Goal: Transaction & Acquisition: Obtain resource

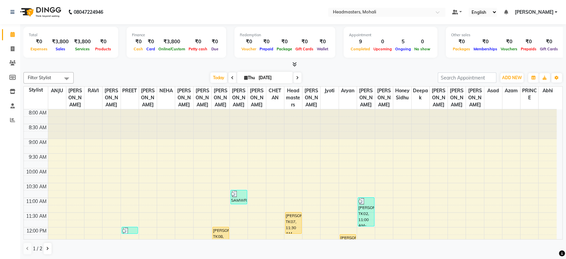
click at [365, 22] on nav "08047224946 Select Location × Headmasters, Mohali Default Panel My Panel Englis…" at bounding box center [283, 12] width 566 height 24
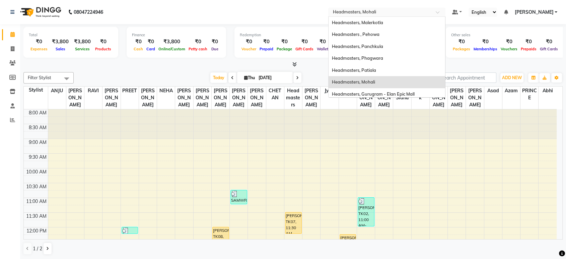
click at [365, 14] on input "text" at bounding box center [380, 12] width 97 height 7
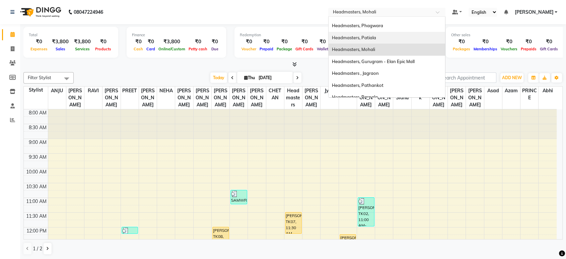
scroll to position [112, 0]
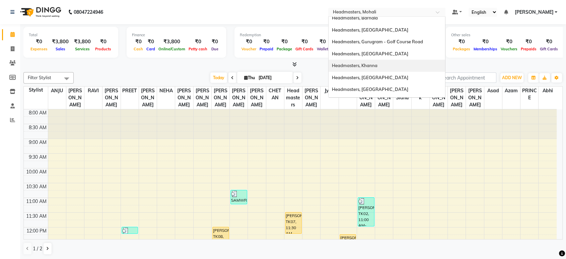
click at [378, 67] on span "Headmasters, Khanna" at bounding box center [355, 65] width 46 height 5
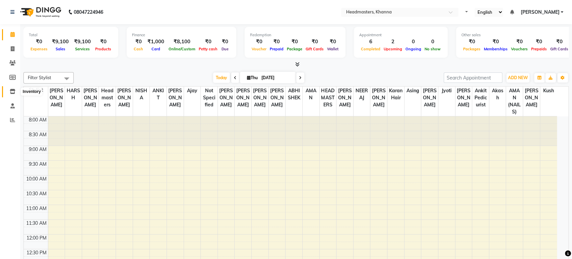
select select "en"
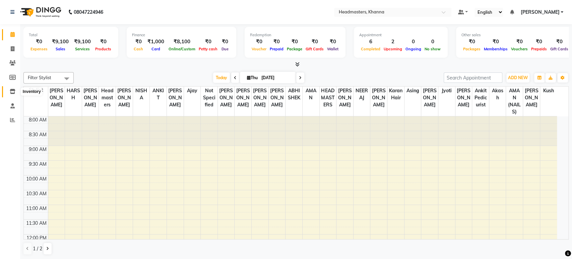
drag, startPoint x: 13, startPoint y: 90, endPoint x: 39, endPoint y: 87, distance: 25.9
click at [13, 90] on icon at bounding box center [13, 91] width 6 height 5
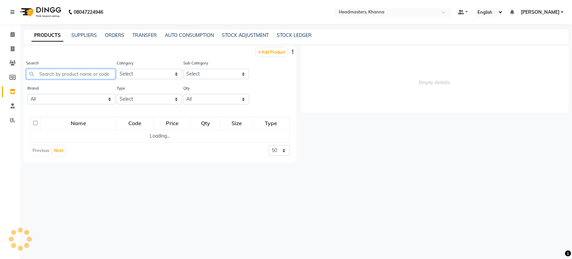
click at [59, 77] on input "text" at bounding box center [70, 74] width 89 height 10
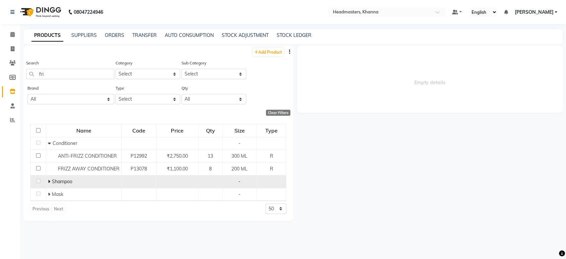
click at [49, 182] on icon at bounding box center [49, 181] width 2 height 5
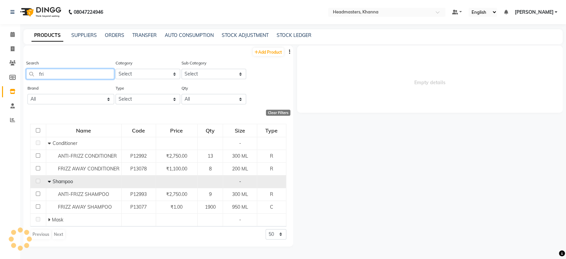
click at [62, 76] on input "fri" at bounding box center [70, 74] width 88 height 10
type input "f"
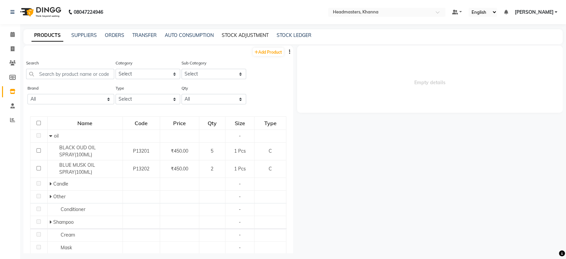
click at [264, 35] on link "STOCK ADJUSTMENT" at bounding box center [245, 35] width 47 height 6
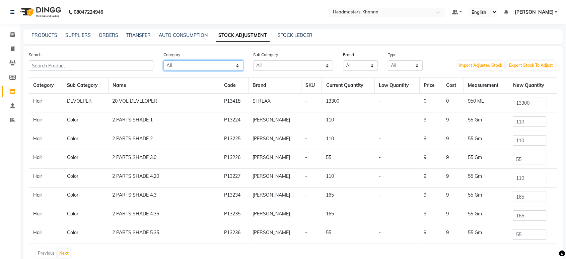
click at [215, 67] on select "All Hair Skin Makeup Personal Care Appliances Beard Waxing Disposable Threading…" at bounding box center [203, 65] width 80 height 10
click at [184, 66] on select "All Hair Skin Makeup Personal Care Appliances Beard Waxing Disposable Threading…" at bounding box center [203, 65] width 80 height 10
click at [271, 66] on select "All Cream Loreal Retail Cheryls Retail Casmara Retail Keratin Retail Botox Salo…" at bounding box center [293, 65] width 80 height 10
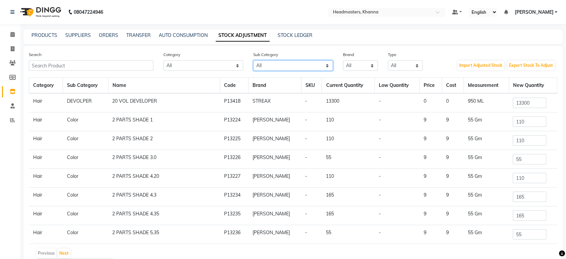
select select "1099101052"
click at [253, 60] on select "All Cream Loreal Retail Cheryls Retail Casmara Retail Keratin Retail Botox Salo…" at bounding box center [293, 65] width 80 height 10
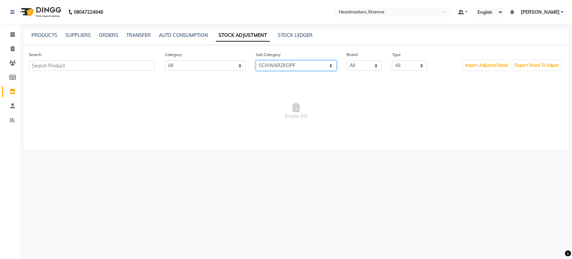
click at [333, 65] on select "All Cream Loreal Retail Cheryls Retail Casmara Retail Keratin Retail Botox Salo…" at bounding box center [296, 65] width 81 height 10
select select
click at [256, 60] on select "All Cream Loreal Retail Cheryls Retail Casmara Retail Keratin Retail Botox Salo…" at bounding box center [296, 65] width 81 height 10
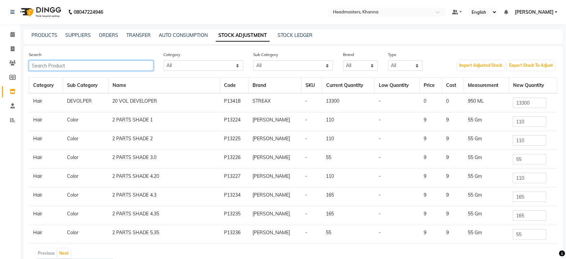
click at [93, 62] on input "text" at bounding box center [91, 65] width 125 height 10
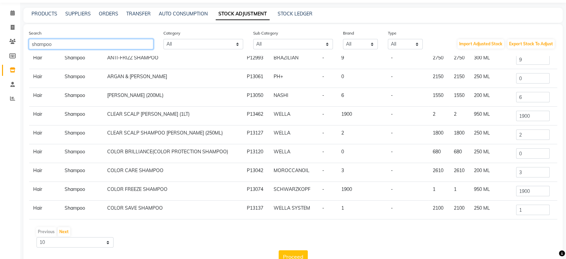
scroll to position [40, 0]
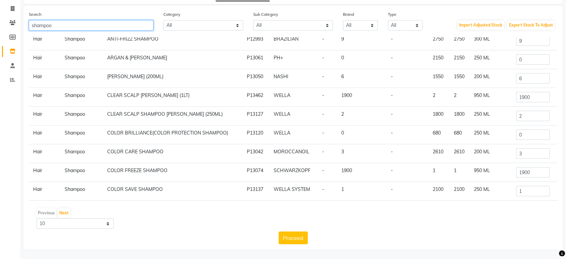
type input "shampoo"
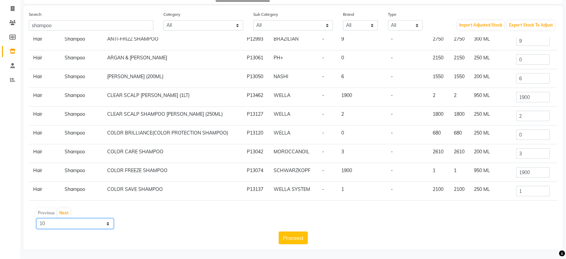
click at [66, 225] on select "10 50 100" at bounding box center [75, 223] width 77 height 10
click at [50, 258] on main "PRODUCTS SUPPLIERS ORDERS TRANSFER AUTO CONSUMPTION STOCK ADJUSTMENT STOCK LEDG…" at bounding box center [293, 124] width 546 height 270
click at [53, 221] on select "10 50 100" at bounding box center [75, 223] width 77 height 10
select select "100"
click at [37, 218] on select "10 50 100" at bounding box center [75, 223] width 77 height 10
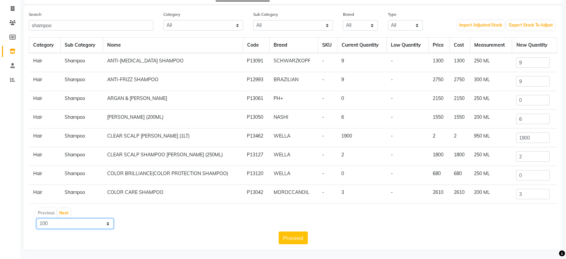
scroll to position [0, 0]
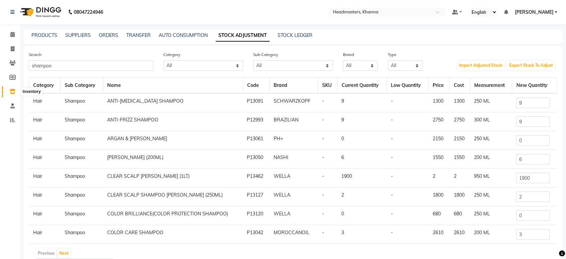
click at [12, 93] on icon at bounding box center [13, 91] width 6 height 5
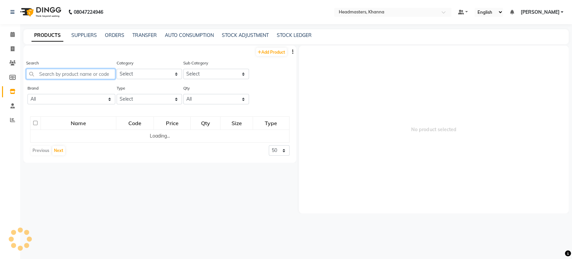
click at [63, 74] on input "text" at bounding box center [70, 74] width 89 height 10
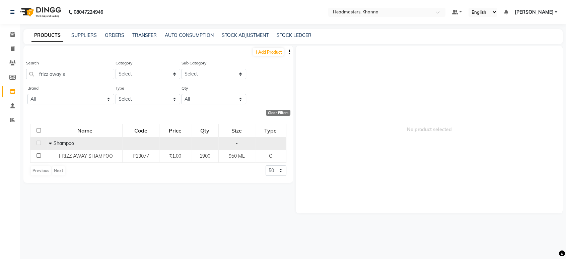
click at [49, 142] on icon at bounding box center [50, 143] width 3 height 5
click at [51, 141] on icon at bounding box center [51, 143] width 2 height 5
click at [51, 141] on icon at bounding box center [50, 143] width 3 height 5
click at [51, 141] on icon at bounding box center [51, 143] width 2 height 5
click at [51, 141] on icon at bounding box center [50, 143] width 3 height 5
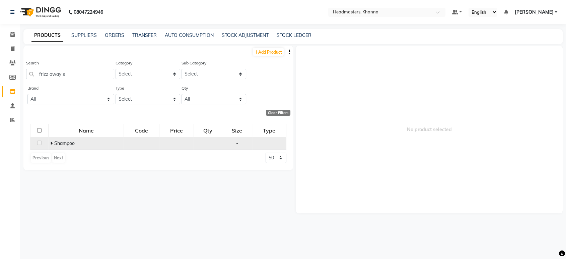
click at [51, 141] on icon at bounding box center [51, 143] width 2 height 5
click at [51, 141] on icon at bounding box center [50, 143] width 3 height 5
click at [51, 141] on icon at bounding box center [51, 143] width 2 height 5
click at [51, 141] on icon at bounding box center [50, 143] width 3 height 5
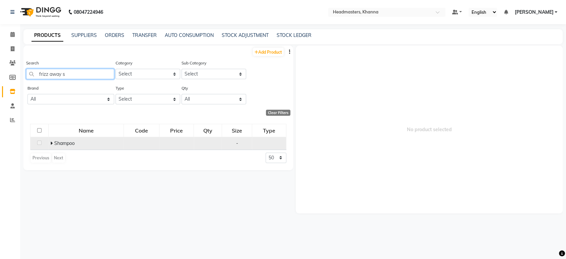
click at [83, 77] on input "frizz away s" at bounding box center [70, 74] width 88 height 10
type input "f"
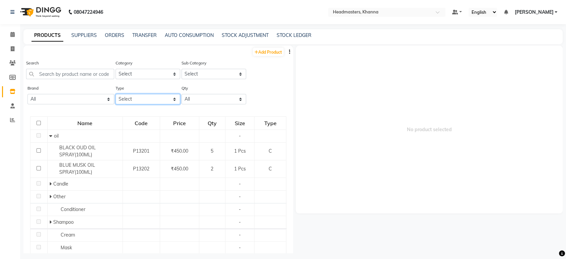
click at [137, 100] on select "Select Both Retail Consumable" at bounding box center [148, 99] width 65 height 10
select select "R"
click at [116, 94] on select "Select Both Retail Consumable" at bounding box center [148, 99] width 65 height 10
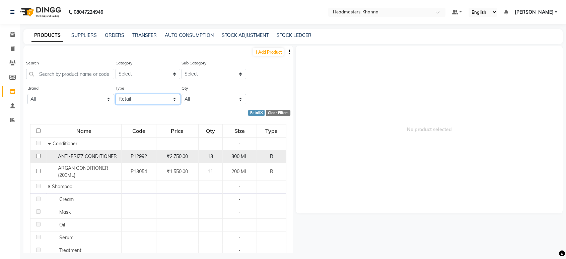
scroll to position [36, 0]
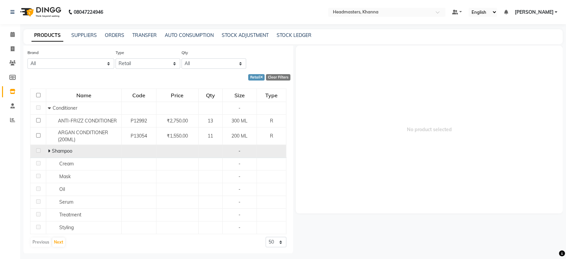
click at [48, 152] on icon at bounding box center [49, 150] width 2 height 5
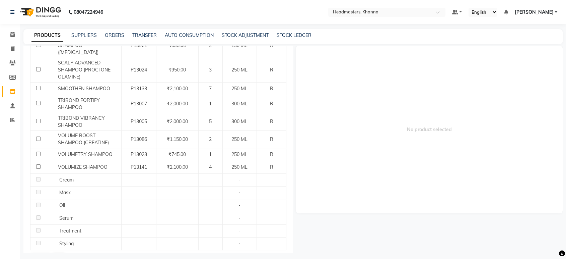
scroll to position [660, 0]
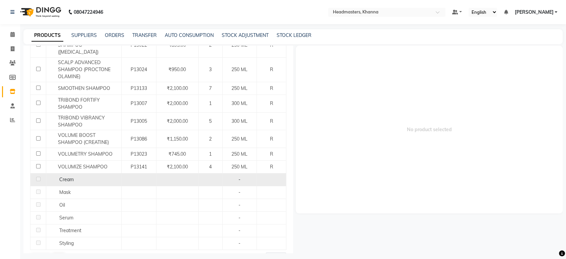
click at [62, 176] on span "Cream" at bounding box center [66, 179] width 14 height 6
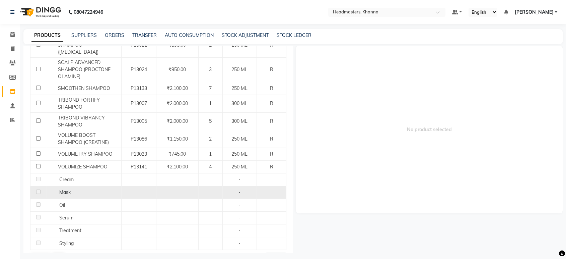
click at [67, 189] on span "Mask" at bounding box center [64, 192] width 11 height 6
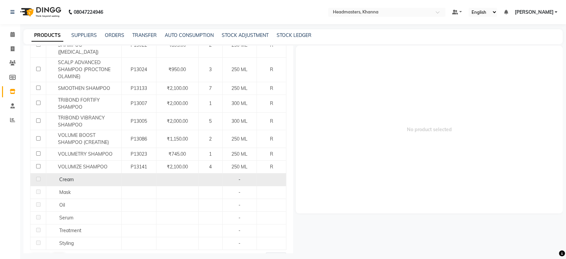
click at [63, 176] on span "Cream" at bounding box center [66, 179] width 14 height 6
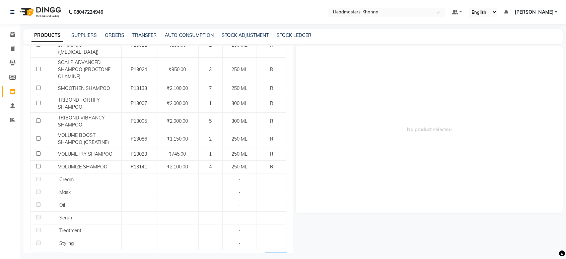
click at [268, 252] on select "50 100 500" at bounding box center [276, 257] width 21 height 10
select select "500"
click at [266, 252] on select "50 100 500" at bounding box center [276, 257] width 21 height 10
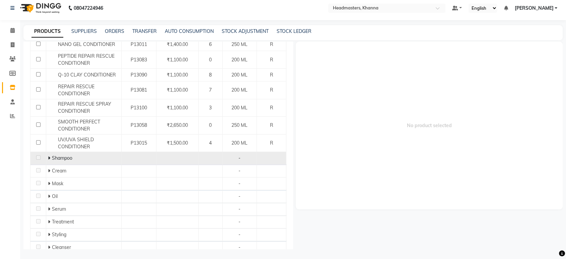
scroll to position [323, 0]
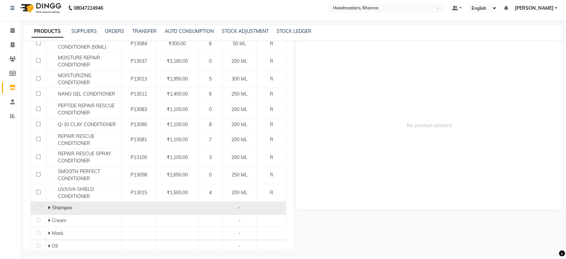
drag, startPoint x: 49, startPoint y: 206, endPoint x: 53, endPoint y: 206, distance: 4.4
click at [48, 206] on icon at bounding box center [49, 207] width 2 height 5
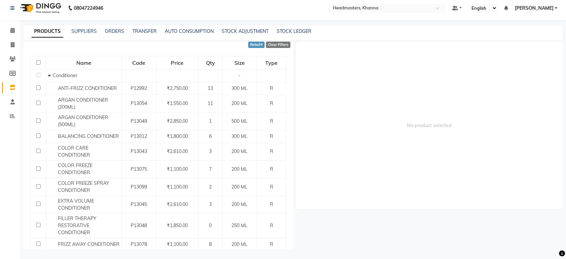
scroll to position [0, 0]
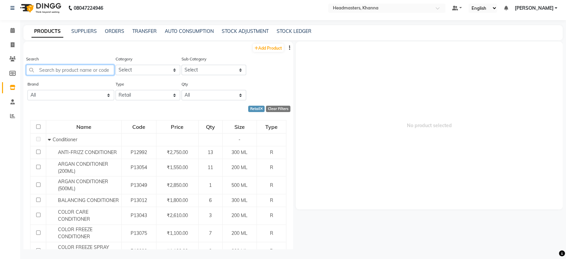
click at [68, 69] on input "text" at bounding box center [70, 70] width 88 height 10
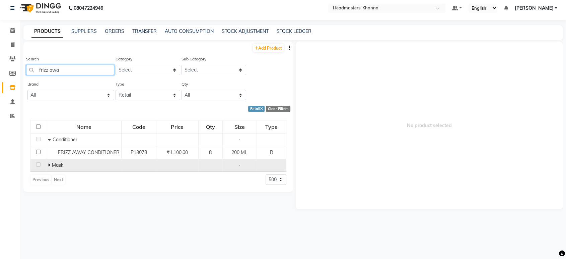
type input "frizz awa"
click at [46, 165] on td "Mask" at bounding box center [83, 164] width 75 height 13
click at [50, 163] on icon at bounding box center [49, 164] width 2 height 5
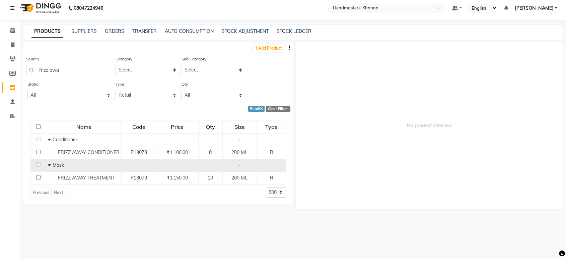
click at [50, 163] on icon at bounding box center [49, 164] width 3 height 5
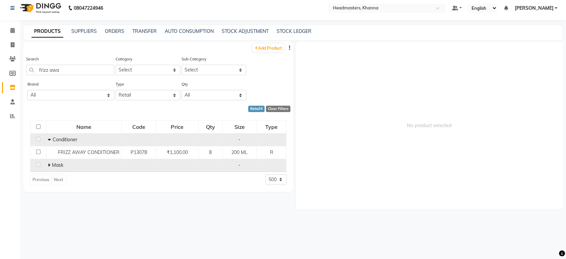
click at [49, 137] on icon at bounding box center [49, 139] width 3 height 5
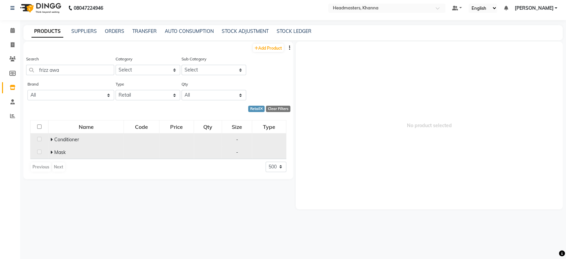
click at [56, 136] on span "Conditioner" at bounding box center [66, 139] width 25 height 6
click at [49, 138] on td "Conditioner" at bounding box center [86, 139] width 75 height 13
click at [51, 139] on icon at bounding box center [51, 139] width 2 height 5
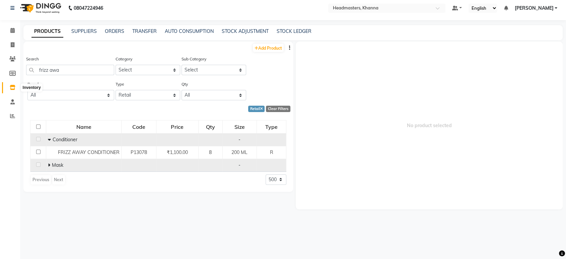
click at [11, 89] on icon at bounding box center [13, 87] width 6 height 5
click at [268, 49] on link "Add Product" at bounding box center [268, 48] width 31 height 8
select select "true"
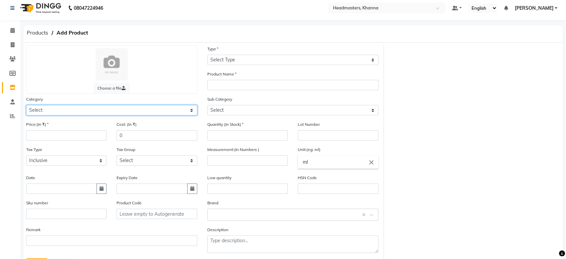
click at [100, 107] on select "Select Hair Skin Makeup Personal Care Appliances Beard Waxing Disposable Thread…" at bounding box center [111, 110] width 171 height 10
select select "1099101100"
click at [26, 105] on select "Select Hair Skin Makeup Personal Care Appliances Beard Waxing Disposable Thread…" at bounding box center [111, 110] width 171 height 10
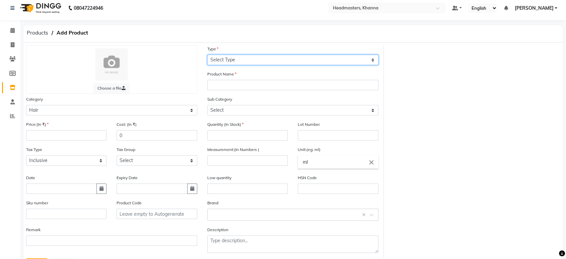
click at [225, 60] on select "Select Type Both Retail Consumable" at bounding box center [292, 60] width 171 height 10
select select "R"
click at [207, 55] on select "Select Type Both Retail Consumable" at bounding box center [292, 60] width 171 height 10
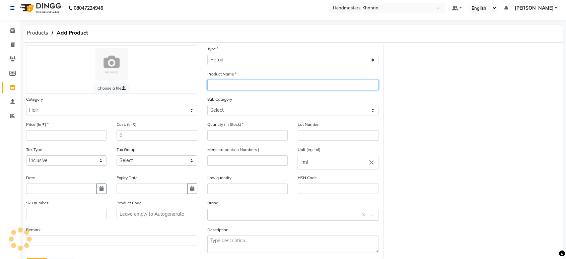
click at [227, 89] on input "text" at bounding box center [292, 85] width 171 height 10
type input "b"
type input "BC FRIZZ AWAY SHAMPOO 250ML"
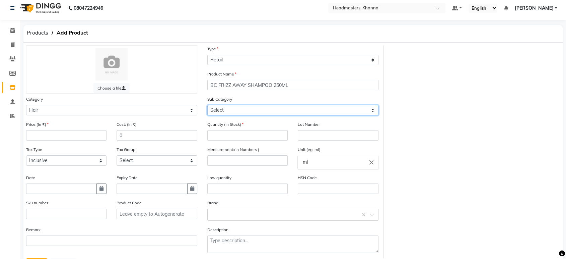
click at [226, 105] on select "Select Conditioner Shampoo Cream Mask Oil Serum Color Appliances Treatment Styl…" at bounding box center [292, 110] width 171 height 10
select select "1099101116"
click at [207, 105] on select "Select Conditioner Shampoo Cream Mask Oil Serum Color Appliances Treatment Styl…" at bounding box center [292, 110] width 171 height 10
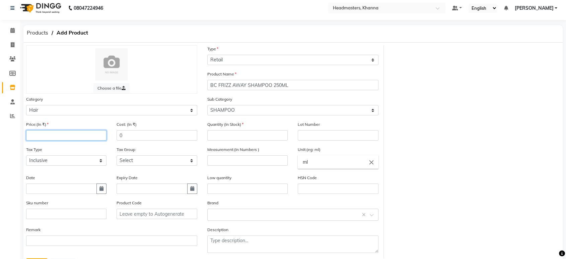
click at [71, 138] on input "number" at bounding box center [66, 135] width 80 height 10
type input "1150"
type input "9"
click at [220, 159] on input "number" at bounding box center [247, 160] width 80 height 10
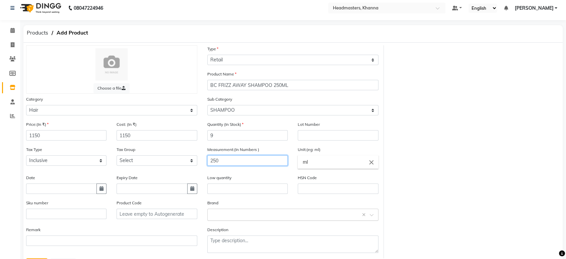
type input "250"
click at [227, 216] on input "text" at bounding box center [286, 213] width 150 height 7
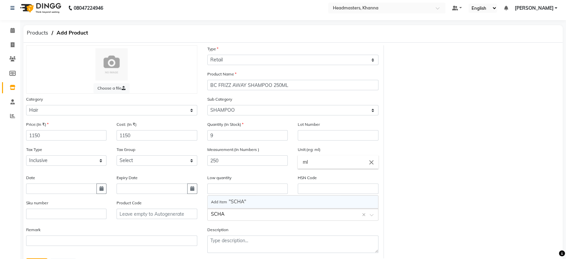
type input "SCH"
click at [224, 189] on div "Schwarzkopf" at bounding box center [293, 189] width 171 height 12
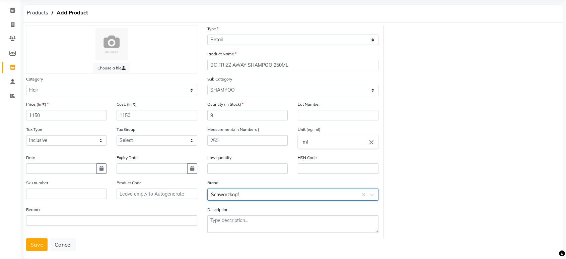
scroll to position [35, 0]
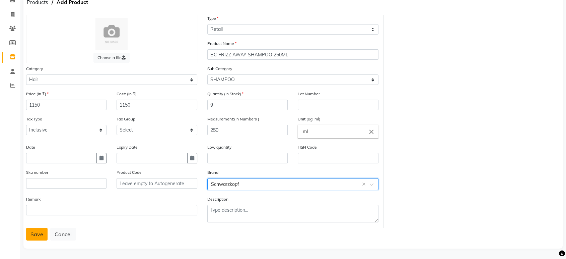
click at [32, 235] on button "Save" at bounding box center [36, 233] width 21 height 13
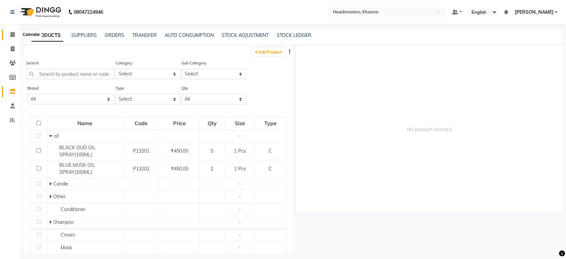
click at [9, 36] on span at bounding box center [13, 35] width 12 height 8
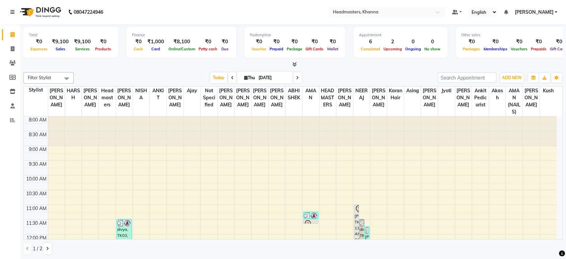
click at [159, 9] on nav "08047224946 Select Location × Headmasters, Khanna Default Panel My Panel Englis…" at bounding box center [283, 12] width 566 height 24
click at [199, 12] on nav "08047224946 Select Location × Headmasters, Khanna Default Panel My Panel Englis…" at bounding box center [283, 12] width 566 height 24
click at [375, 10] on input "text" at bounding box center [380, 11] width 97 height 7
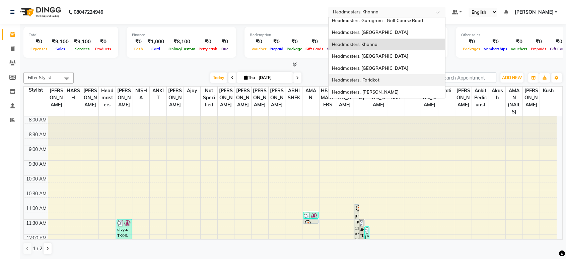
scroll to position [96, 0]
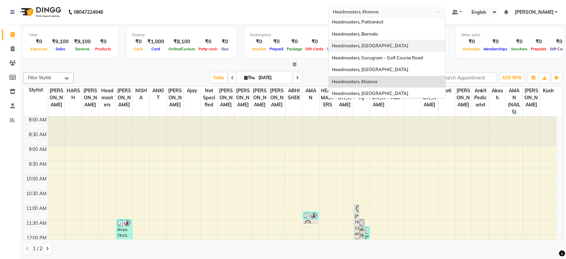
click at [389, 48] on span "Headmasters, Jalandhar" at bounding box center [370, 45] width 76 height 5
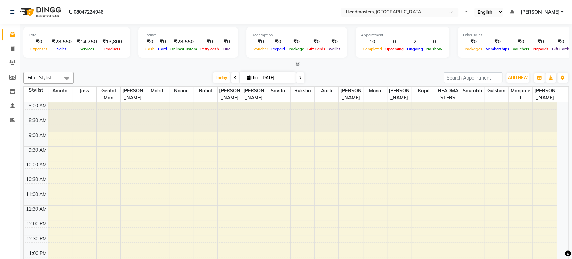
select select "en"
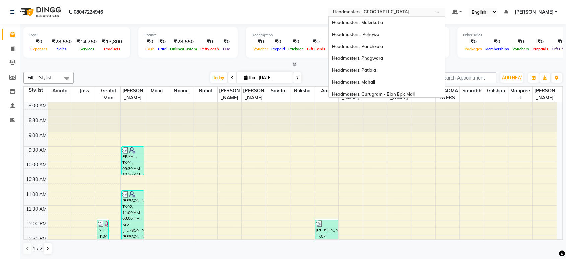
click at [374, 14] on input "text" at bounding box center [380, 12] width 97 height 7
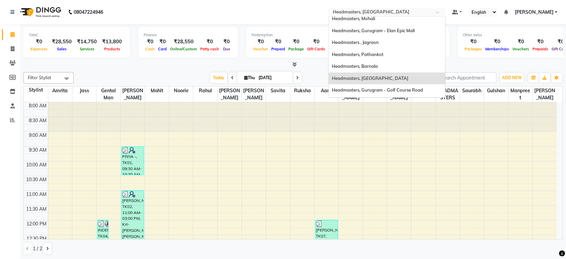
scroll to position [44, 0]
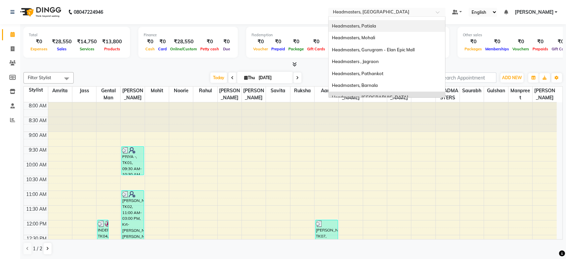
click at [369, 26] on span "Headmasters, Patiala" at bounding box center [354, 25] width 44 height 5
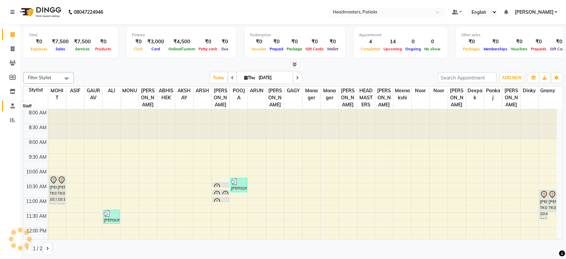
click at [12, 107] on icon at bounding box center [12, 105] width 4 height 5
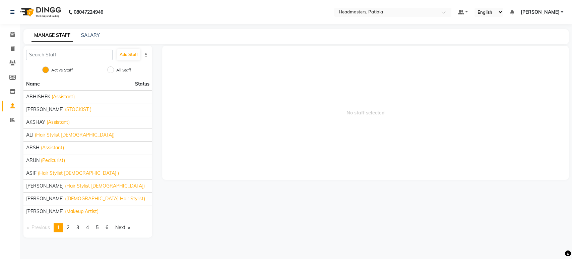
click at [145, 54] on button "button" at bounding box center [146, 54] width 7 height 7
click at [159, 77] on div "No staff selected" at bounding box center [365, 142] width 416 height 192
click at [108, 67] on input "All Staff" at bounding box center [110, 69] width 7 height 7
radio input "true"
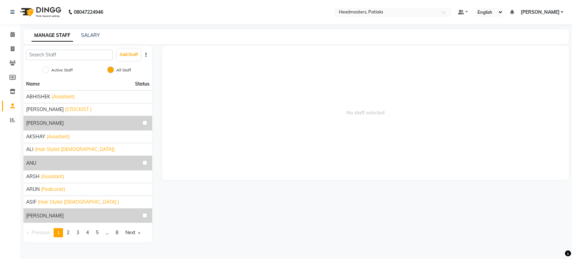
click at [53, 69] on label "Active Staff" at bounding box center [61, 70] width 21 height 6
click at [49, 69] on input "Active Staff" at bounding box center [45, 69] width 7 height 7
radio input "true"
radio input "false"
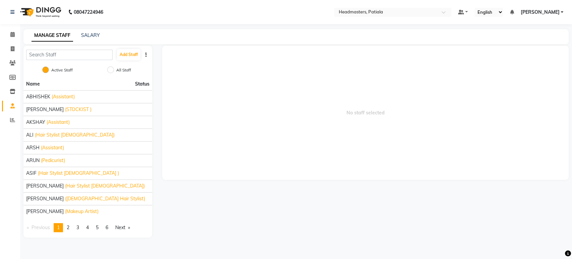
click at [147, 56] on button "button" at bounding box center [146, 54] width 7 height 7
click at [102, 38] on div "MANAGE STAFF SALARY" at bounding box center [291, 35] width 537 height 7
click at [101, 37] on div "MANAGE STAFF SALARY" at bounding box center [291, 35] width 537 height 7
click at [96, 35] on link "SALARY" at bounding box center [90, 35] width 19 height 6
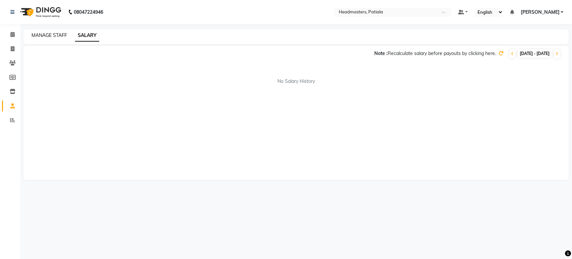
click at [59, 35] on link "MANAGE STAFF" at bounding box center [49, 35] width 36 height 6
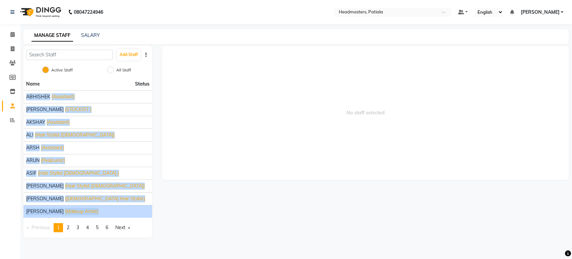
drag, startPoint x: 22, startPoint y: 91, endPoint x: 82, endPoint y: 216, distance: 138.8
click at [82, 216] on div "Add Staff Active Staff All Staff Name Status ABHISHEK (Assistant) AJAY KUMAR (S…" at bounding box center [87, 142] width 139 height 192
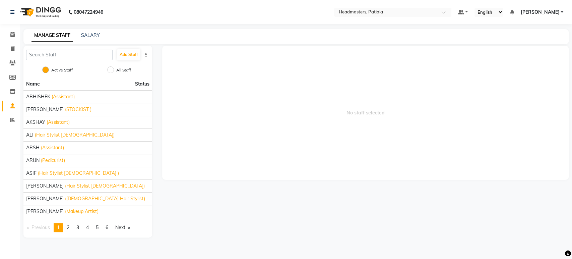
click at [191, 146] on span "No staff selected" at bounding box center [365, 113] width 406 height 134
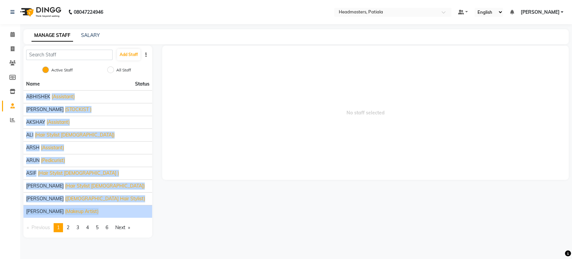
drag, startPoint x: 26, startPoint y: 96, endPoint x: 77, endPoint y: 214, distance: 128.8
click at [77, 214] on ul "Name Status ABHISHEK (Assistant) AJAY KUMAR (STOCKIST ) AKSHAY (Assistant) ALI …" at bounding box center [87, 148] width 129 height 140
copy ul "ABHISHEK (Assistant) AJAY KUMAR (STOCKIST ) AKSHAY (Assistant) ALI (Hair Stylis…"
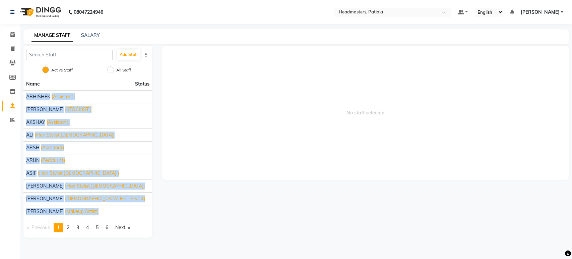
copy ul "ABHISHEK (Assistant) AJAY KUMAR (STOCKIST ) AKSHAY (Assistant) ALI (Hair Stylis…"
click at [125, 227] on link "Next page" at bounding box center [122, 227] width 21 height 9
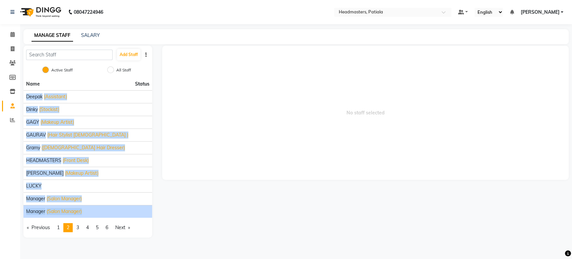
drag, startPoint x: 27, startPoint y: 95, endPoint x: 92, endPoint y: 210, distance: 132.0
click at [91, 211] on ul "Name Status Deepak (Assistant) Dinky (Stockist) GAGY (Makeup Artist) GAURAV (Ha…" at bounding box center [87, 148] width 129 height 140
copy ul "Deepak (Assistant) Dinky (Stockist) GAGY (Makeup Artist) GAURAV (Hair Stylist F…"
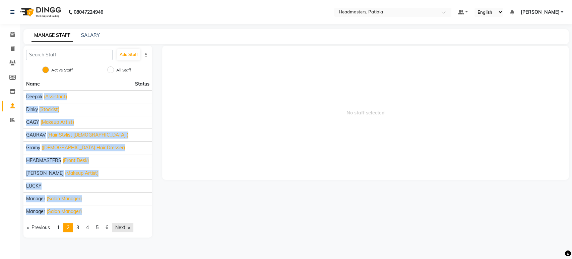
click at [120, 226] on link "Next page" at bounding box center [122, 227] width 21 height 9
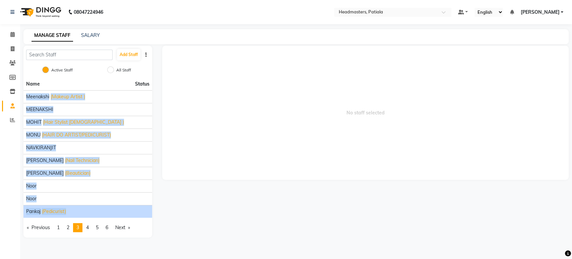
drag, startPoint x: 25, startPoint y: 92, endPoint x: 75, endPoint y: 209, distance: 126.7
click at [75, 209] on ul "Name Status Meenakshi (Makeup Artist ) MEENAKSHI MOHIT (Hair Stylist Female ) M…" at bounding box center [87, 148] width 129 height 140
copy ul "Meenakshi (Makeup Artist ) MEENAKSHI MOHIT (Hair Stylist Female ) MONU (HAIR DO…"
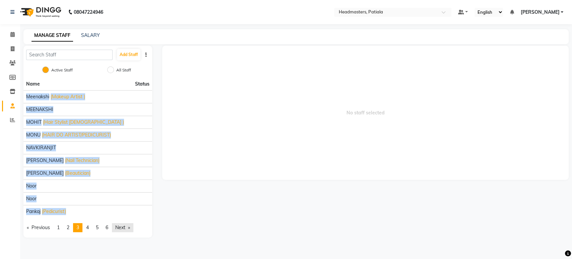
click at [128, 228] on link "Next page" at bounding box center [122, 227] width 21 height 9
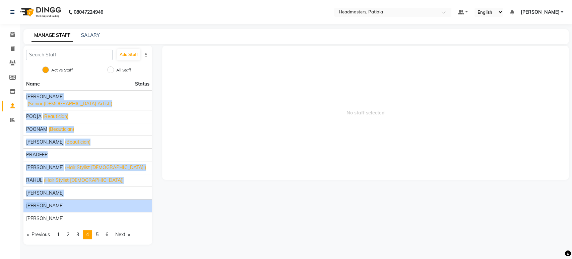
drag, startPoint x: 26, startPoint y: 96, endPoint x: 51, endPoint y: 201, distance: 108.5
click at [51, 201] on ul "Name Status Parvesh (Senior Female Artist ) POOJA (Beautician) POONAM (Beautici…" at bounding box center [87, 151] width 129 height 147
copy ul "Parvesh (Senior Female Artist ) POOJA (Beautician) POONAM (Beautician) PRABHJOT…"
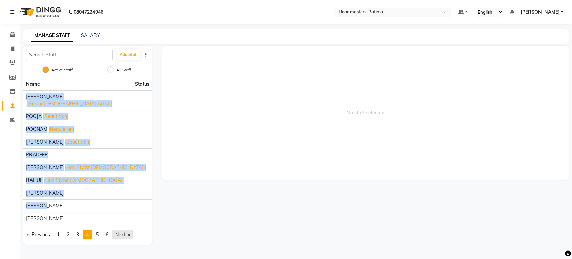
click at [120, 230] on link "Next page" at bounding box center [122, 234] width 21 height 9
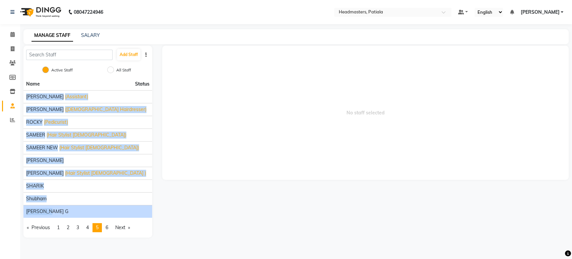
drag, startPoint x: 24, startPoint y: 97, endPoint x: 69, endPoint y: 210, distance: 121.6
click at [69, 210] on ul "Name Status RITIK (Assistant) ROBIN (Male Hairdresser) ROCKY (Pedicurist) SAMEE…" at bounding box center [87, 148] width 129 height 140
copy ul "RITIK (Assistant) ROBIN (Male Hairdresser) ROCKY (Pedicurist) SAMEER (Hair Styl…"
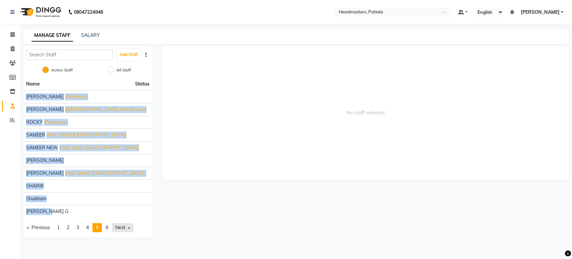
click at [125, 225] on link "Next page" at bounding box center [122, 227] width 21 height 9
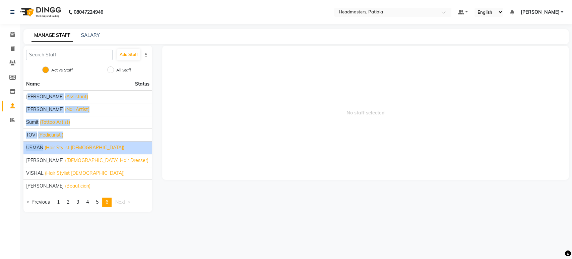
drag, startPoint x: 27, startPoint y: 95, endPoint x: 43, endPoint y: 145, distance: 51.7
click at [43, 145] on ul "Name Status SIMRANJEET (Assistant) SUKHJINDER (Nail Artist) Sumit (Tattoo Artis…" at bounding box center [87, 135] width 129 height 114
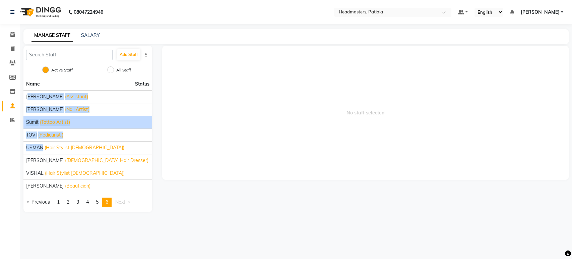
click at [101, 119] on div "Sumit (Tattoo Artist)" at bounding box center [87, 122] width 123 height 7
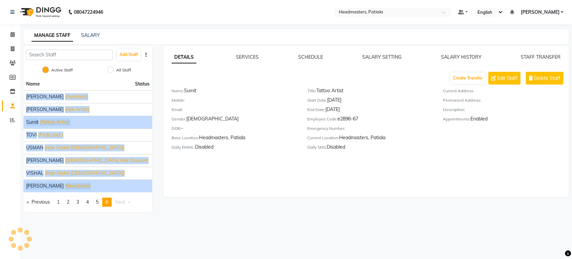
drag, startPoint x: 23, startPoint y: 94, endPoint x: 78, endPoint y: 188, distance: 108.3
click at [78, 188] on div "Add Staff Active Staff All Staff Name Status SIMRANJEET (Assistant) SUKHJINDER …" at bounding box center [87, 129] width 139 height 166
copy ul "SIMRANJEET (Assistant) SUKHJINDER (Nail Artist) Sumit (Tattoo Artist) TOVI (Ped…"
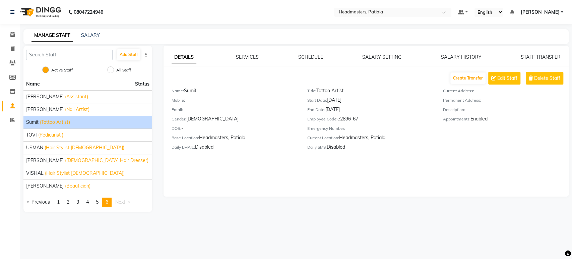
click at [215, 213] on main "MANAGE STAFF SALARY Add Staff Active Staff All Staff Name Status SIMRANJEET (As…" at bounding box center [296, 125] width 552 height 193
click at [369, 14] on input "text" at bounding box center [385, 12] width 97 height 7
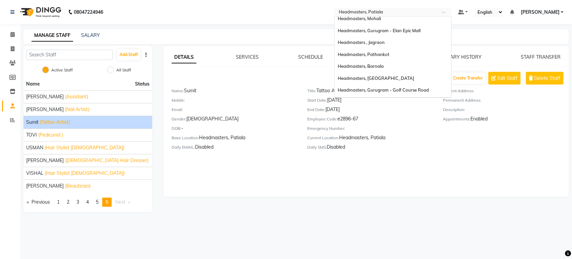
scroll to position [112, 0]
click at [386, 30] on span "Headmasters, Jalandhar" at bounding box center [376, 29] width 76 height 5
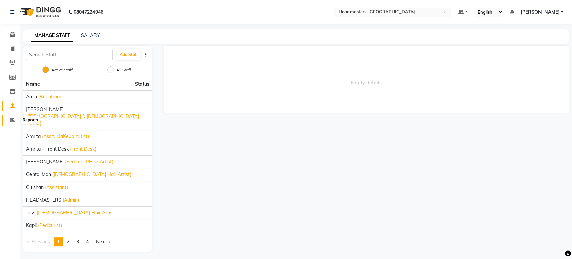
click at [13, 121] on icon at bounding box center [12, 119] width 5 height 5
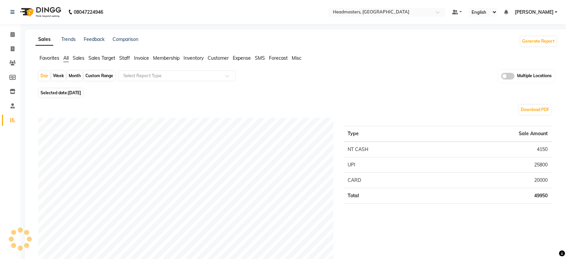
click at [122, 58] on span "Staff" at bounding box center [124, 58] width 11 height 6
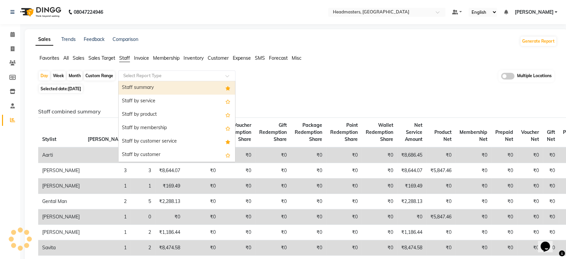
click at [135, 87] on div "Staff summary" at bounding box center [177, 87] width 117 height 13
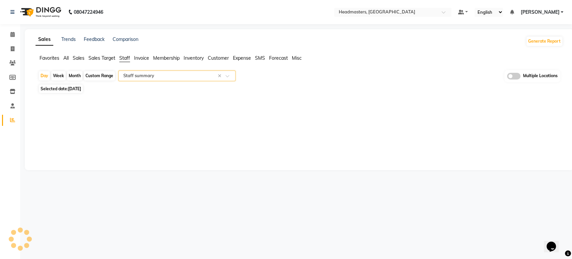
select select "full_report"
select select "csv"
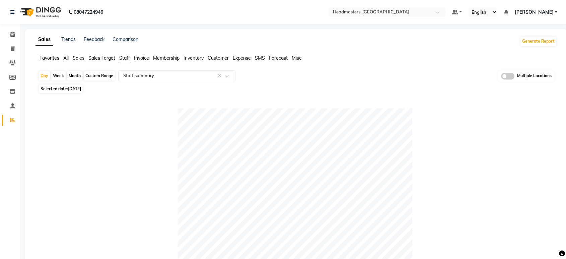
click at [82, 85] on span "Selected date: [DATE]" at bounding box center [61, 88] width 44 height 8
select select "9"
select select "2025"
click at [65, 123] on div at bounding box center [295, 225] width 514 height 235
click at [83, 92] on span "Selected date: 04-09-2025" at bounding box center [61, 88] width 44 height 8
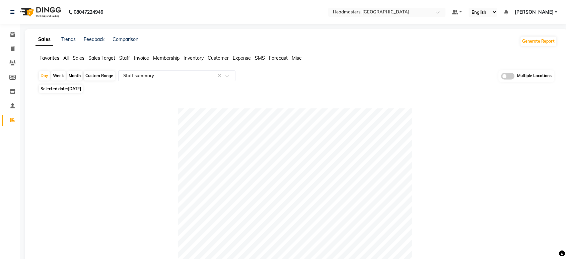
select select "9"
select select "2025"
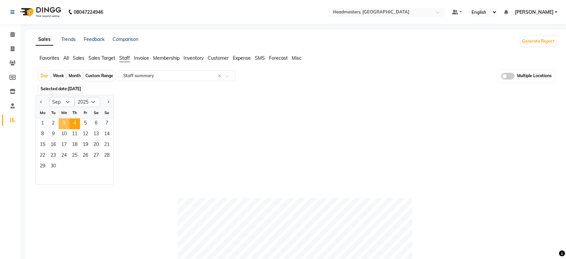
click at [63, 122] on span "3" at bounding box center [64, 123] width 11 height 11
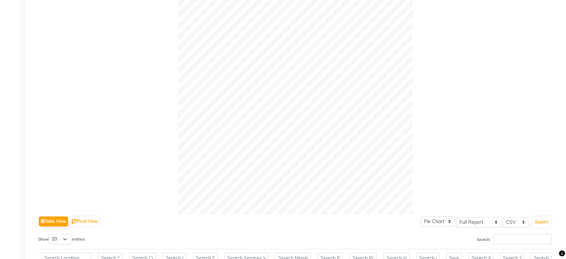
scroll to position [186, 0]
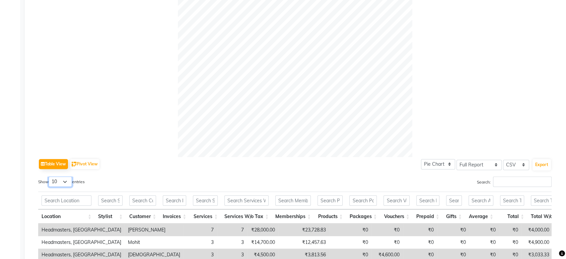
click at [63, 184] on select "10 25 50 100" at bounding box center [60, 181] width 23 height 10
select select "100"
click at [50, 176] on select "10 25 50 100" at bounding box center [60, 181] width 23 height 10
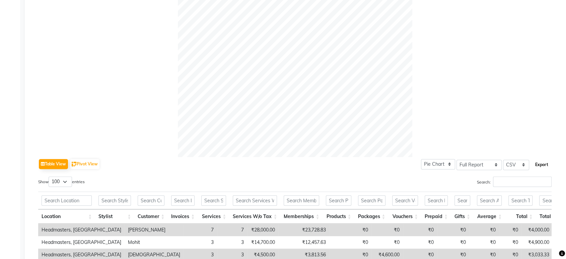
click at [540, 162] on button "Export" at bounding box center [542, 164] width 18 height 11
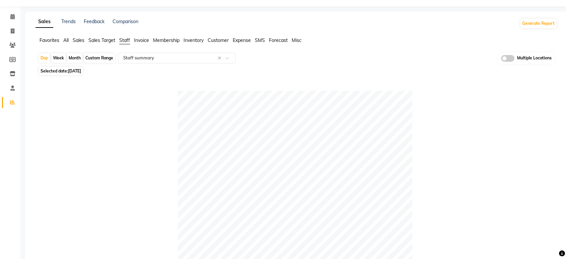
scroll to position [0, 0]
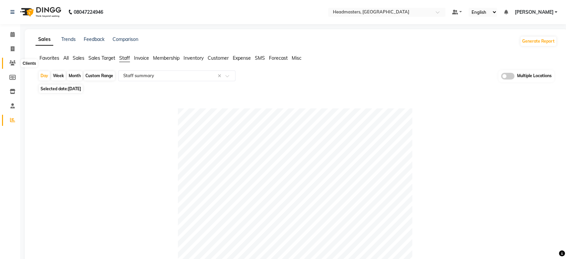
click at [11, 62] on icon at bounding box center [12, 62] width 6 height 5
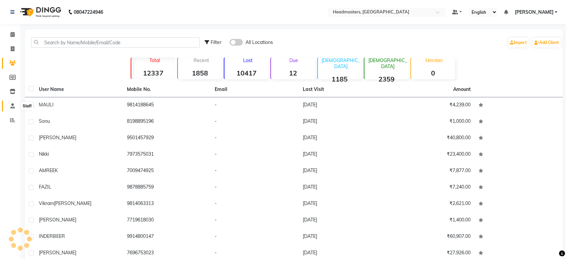
click at [13, 106] on icon at bounding box center [12, 105] width 4 height 5
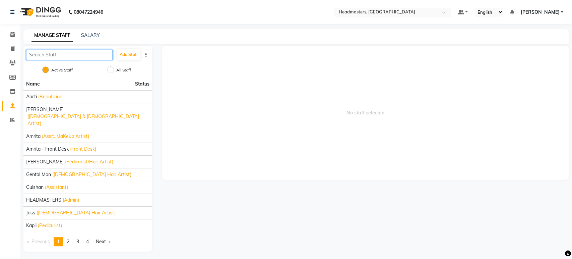
click at [53, 57] on input "text" at bounding box center [69, 55] width 86 height 10
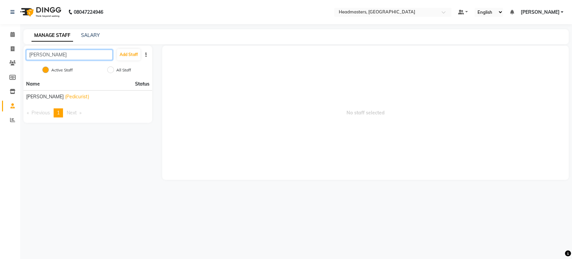
click at [68, 56] on input "sharma" at bounding box center [69, 55] width 86 height 10
type input "s"
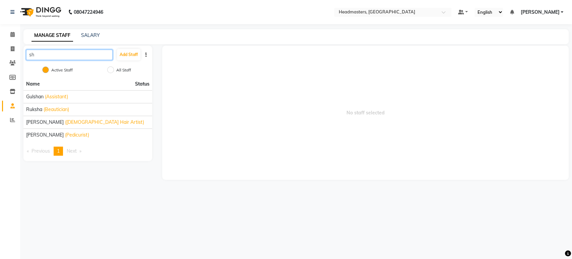
type input "s"
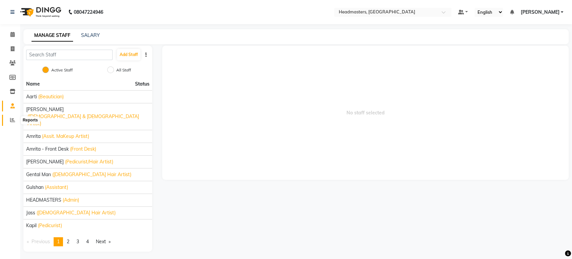
click at [11, 123] on span at bounding box center [13, 120] width 12 height 8
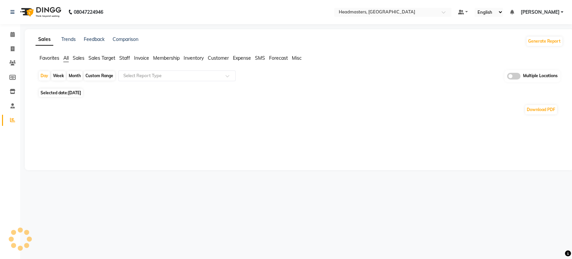
click at [127, 56] on span "Staff" at bounding box center [124, 58] width 11 height 6
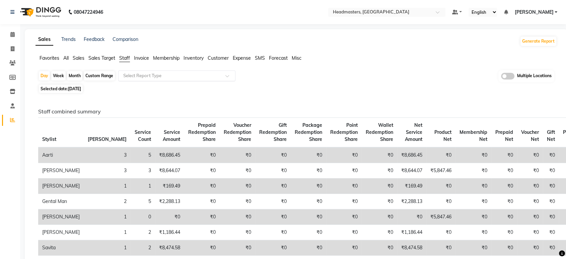
click at [139, 80] on div "Select Report Type" at bounding box center [176, 75] width 117 height 11
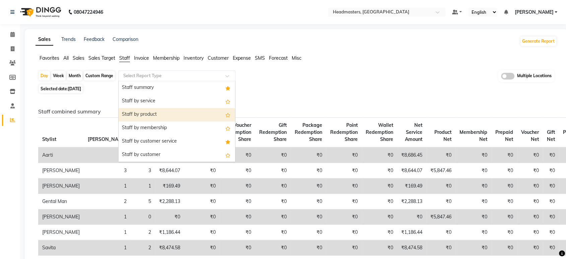
click at [144, 115] on div "Staff by product" at bounding box center [177, 114] width 117 height 13
select select "full_report"
select select "csv"
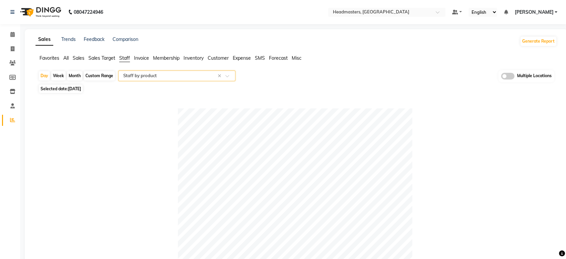
click at [78, 86] on span "[DATE]" at bounding box center [74, 88] width 13 height 5
select select "9"
select select "2025"
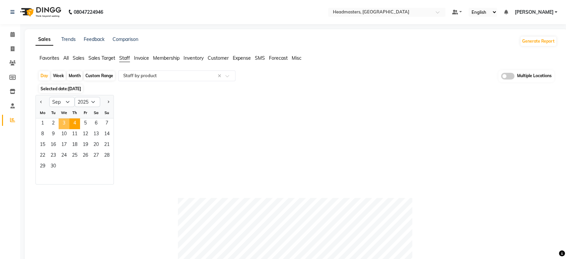
click at [64, 122] on span "3" at bounding box center [64, 123] width 11 height 11
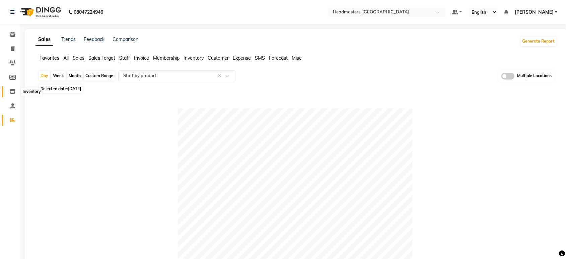
click at [15, 91] on icon at bounding box center [13, 91] width 6 height 5
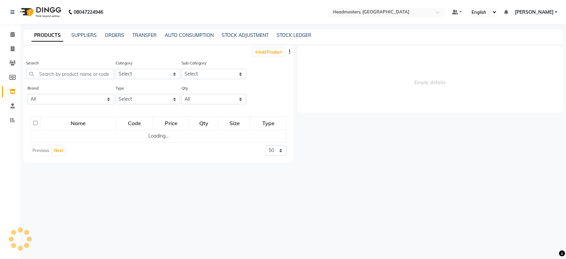
select select
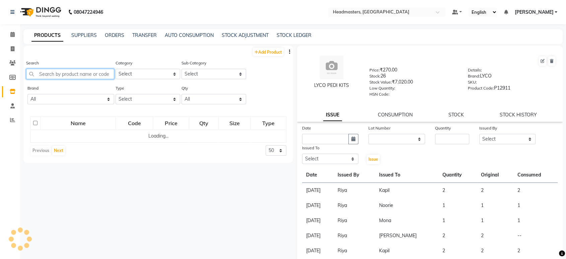
click at [43, 70] on input "text" at bounding box center [70, 74] width 88 height 10
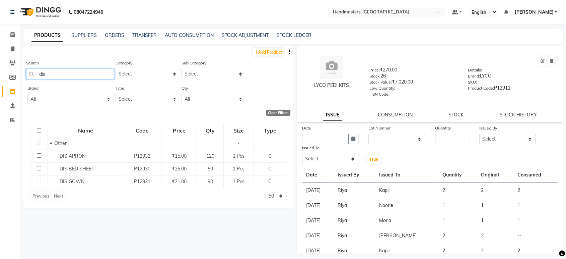
type input "dis"
click at [13, 118] on icon at bounding box center [12, 119] width 5 height 5
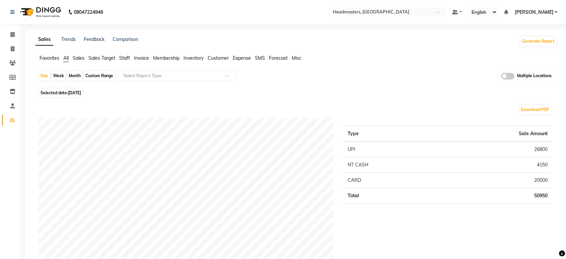
click at [130, 58] on span "Staff" at bounding box center [124, 58] width 11 height 6
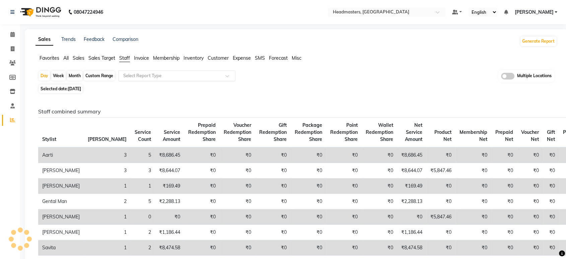
click at [140, 77] on input "text" at bounding box center [170, 75] width 96 height 7
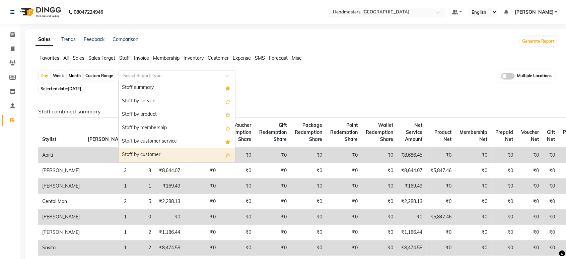
click at [370, 13] on input "text" at bounding box center [380, 12] width 97 height 7
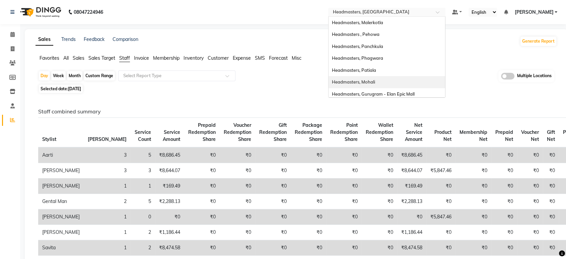
click at [394, 79] on div "Headmasters, Mohali" at bounding box center [387, 82] width 117 height 12
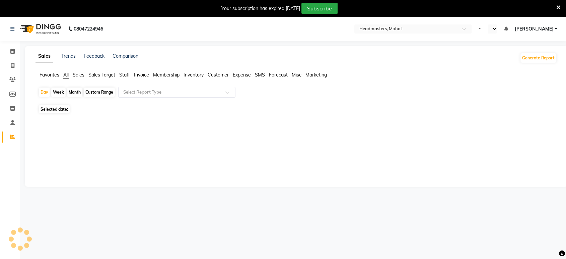
select select "en"
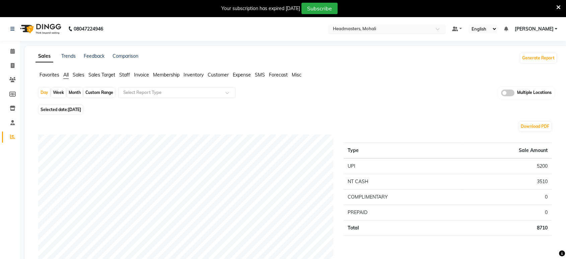
click at [393, 30] on input "text" at bounding box center [380, 29] width 97 height 7
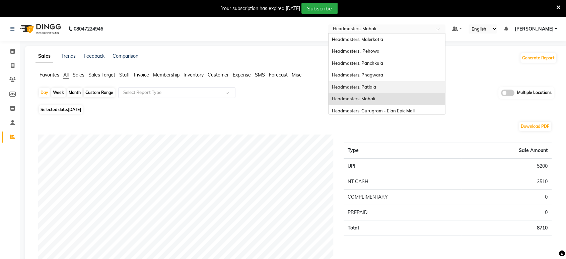
click at [375, 88] on span "Headmasters, Patiala" at bounding box center [354, 86] width 44 height 5
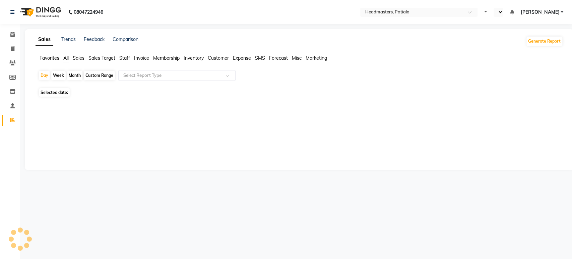
select select "en"
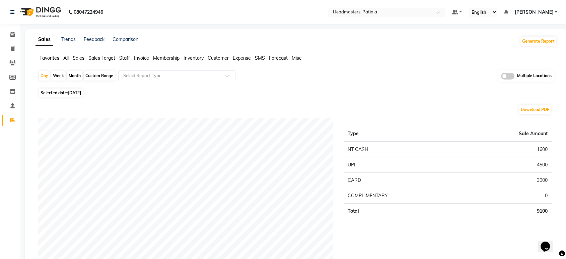
click at [126, 59] on span "Staff" at bounding box center [124, 58] width 11 height 6
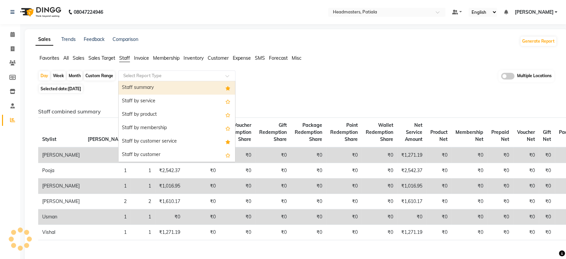
click at [138, 72] on input "text" at bounding box center [170, 75] width 96 height 7
click at [138, 85] on div "Staff summary" at bounding box center [177, 87] width 117 height 13
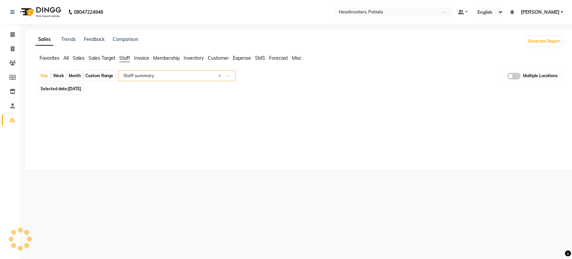
select select "full_report"
select select "csv"
click at [80, 94] on div "Day Week Month Custom Range Select Report Type × Staff summary × Multiple Locat…" at bounding box center [299, 250] width 527 height 360
click at [80, 88] on span "[DATE]" at bounding box center [74, 88] width 13 height 5
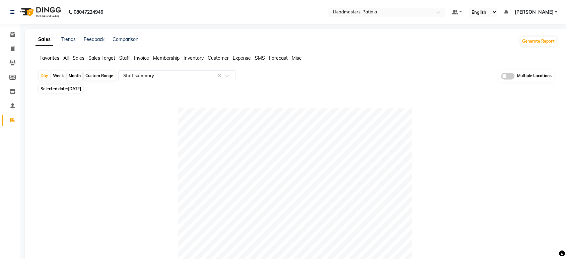
select select "9"
select select "2025"
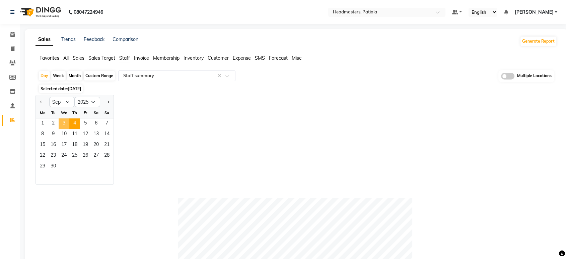
click at [64, 122] on span "3" at bounding box center [64, 123] width 11 height 11
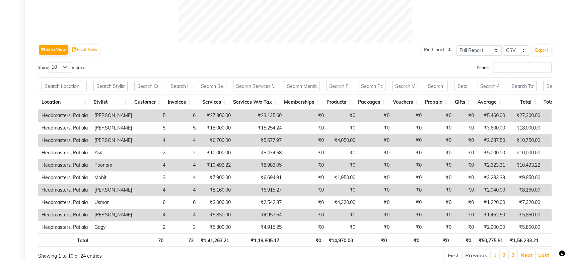
scroll to position [336, 0]
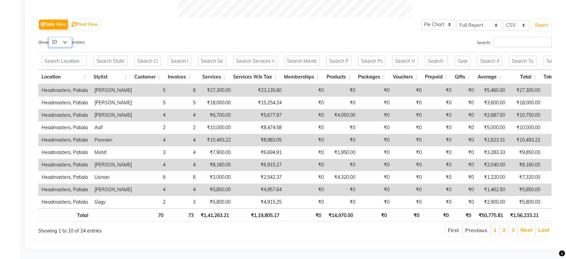
click at [64, 37] on select "10 25 50 100" at bounding box center [60, 42] width 23 height 10
select select "100"
click at [50, 37] on select "10 25 50 100" at bounding box center [60, 42] width 23 height 10
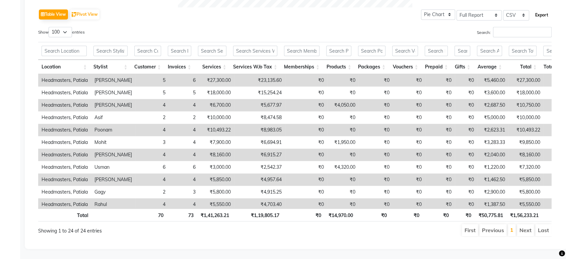
click at [544, 12] on button "Export" at bounding box center [542, 14] width 18 height 11
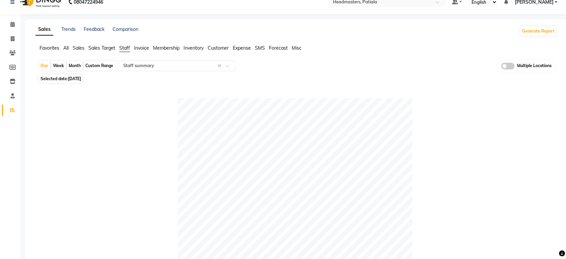
scroll to position [0, 0]
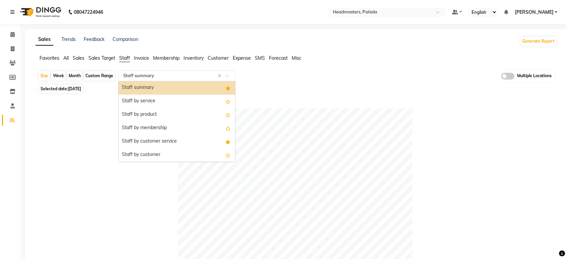
click at [145, 76] on input "text" at bounding box center [170, 75] width 96 height 7
click at [148, 114] on div "Staff by product" at bounding box center [177, 114] width 117 height 13
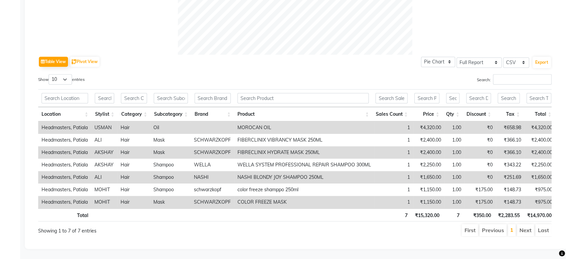
scroll to position [299, 0]
click at [113, 107] on th "Stylist" at bounding box center [104, 114] width 26 height 14
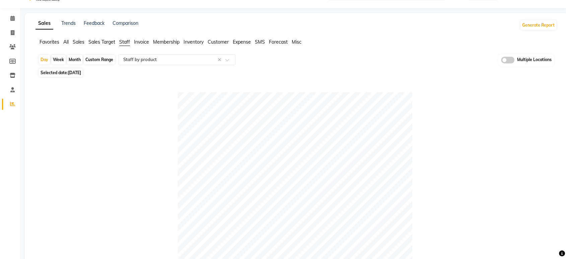
scroll to position [0, 0]
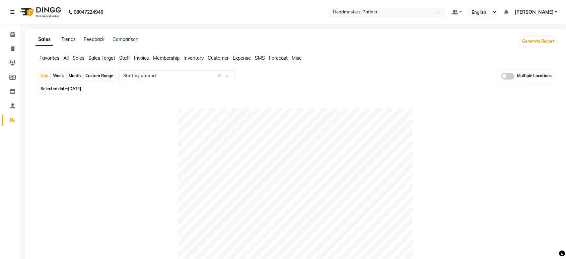
click at [370, 15] on input "text" at bounding box center [380, 12] width 97 height 7
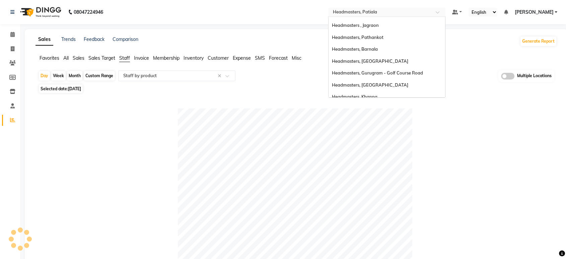
scroll to position [133, 0]
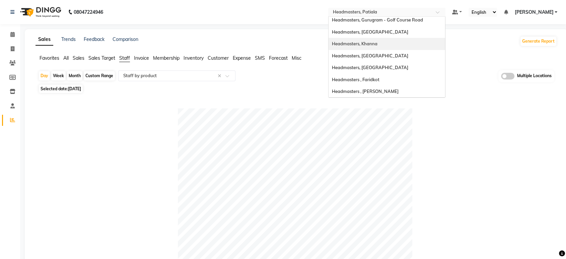
click at [378, 45] on span "Headmasters, Khanna" at bounding box center [355, 43] width 46 height 5
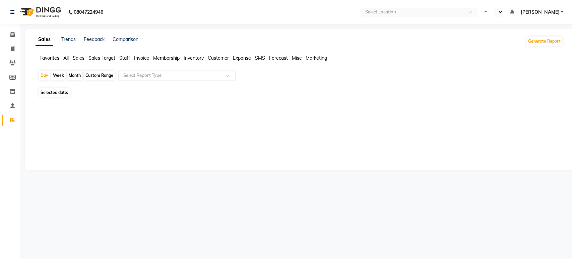
select select "en"
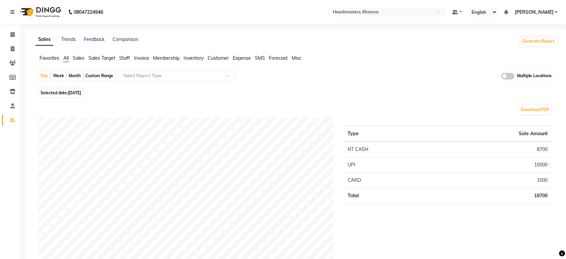
click at [129, 57] on span "Staff" at bounding box center [124, 58] width 11 height 6
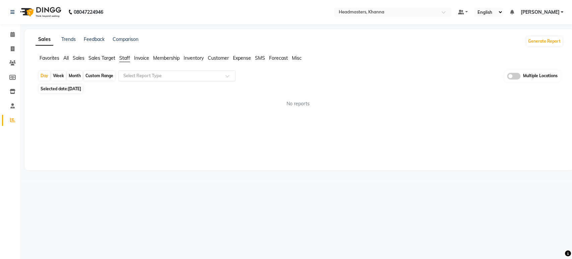
click at [133, 76] on input "text" at bounding box center [170, 75] width 96 height 7
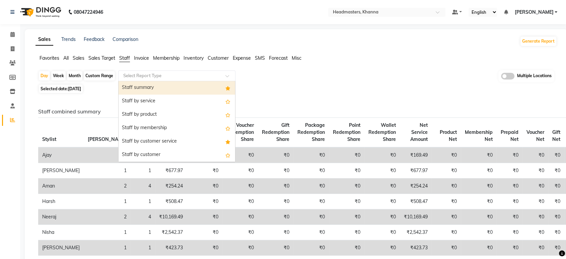
click at [132, 84] on div "Staff summary" at bounding box center [177, 87] width 117 height 13
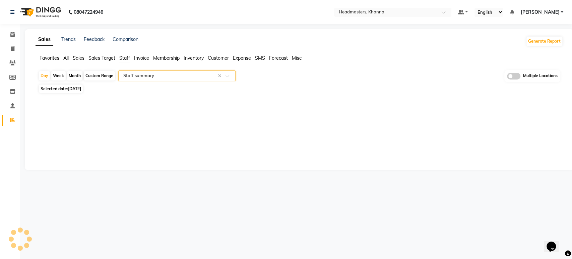
click at [95, 88] on div "Selected date: [DATE]" at bounding box center [300, 88] width 525 height 7
select select "full_report"
select select "csv"
click at [79, 89] on span "[DATE]" at bounding box center [74, 88] width 13 height 5
select select "9"
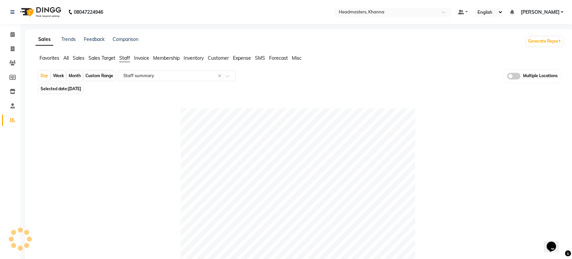
select select "2025"
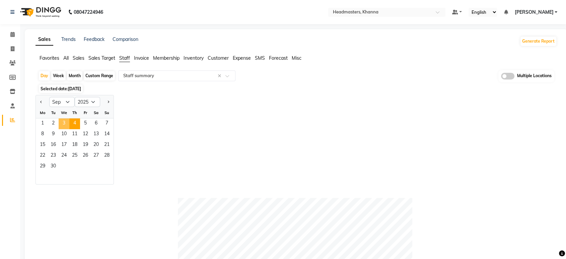
click at [61, 121] on span "3" at bounding box center [64, 123] width 11 height 11
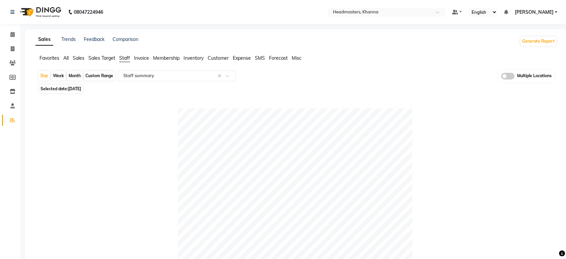
click at [69, 88] on span "03-09-2025" at bounding box center [74, 88] width 13 height 5
select select "9"
select select "2025"
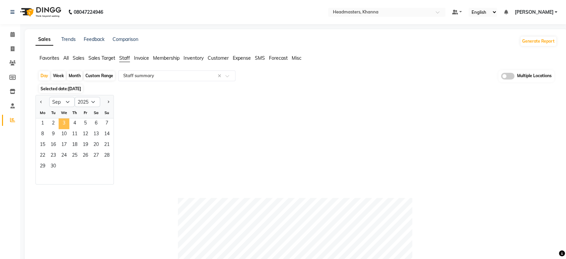
click at [63, 125] on span "3" at bounding box center [64, 123] width 11 height 11
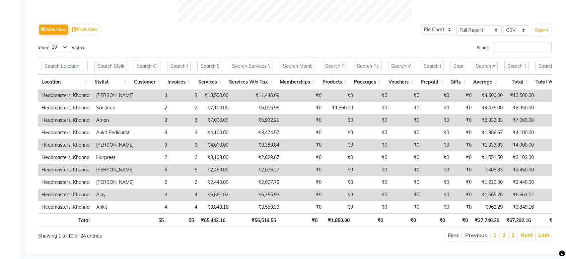
scroll to position [336, 0]
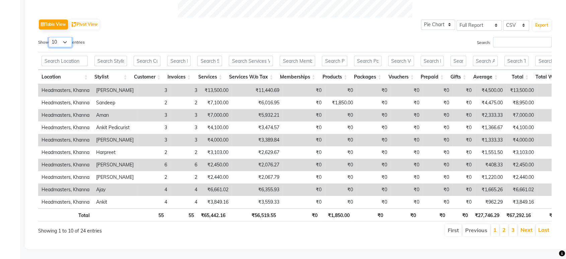
click at [64, 37] on select "10 25 50 100" at bounding box center [60, 42] width 23 height 10
select select "100"
click at [50, 37] on select "10 25 50 100" at bounding box center [60, 42] width 23 height 10
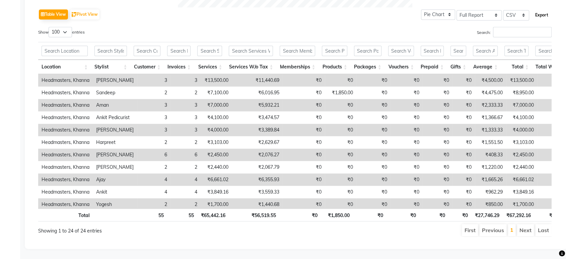
click at [542, 13] on button "Export" at bounding box center [542, 14] width 18 height 11
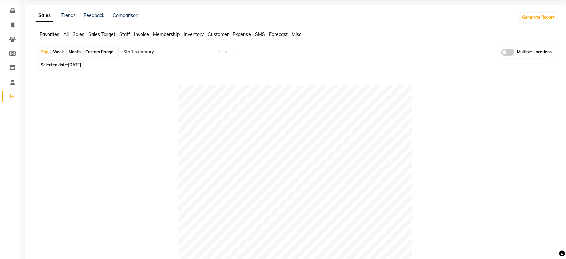
scroll to position [0, 0]
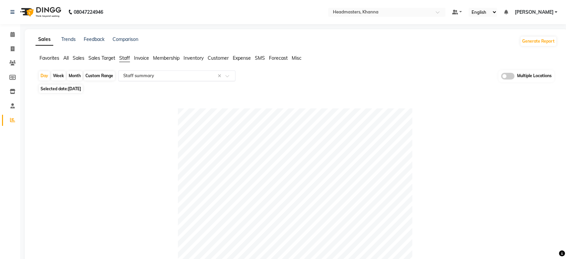
click at [169, 76] on input "text" at bounding box center [170, 75] width 96 height 7
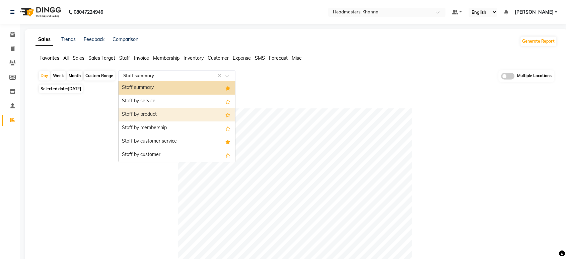
click at [142, 114] on div "Staff by product" at bounding box center [177, 114] width 117 height 13
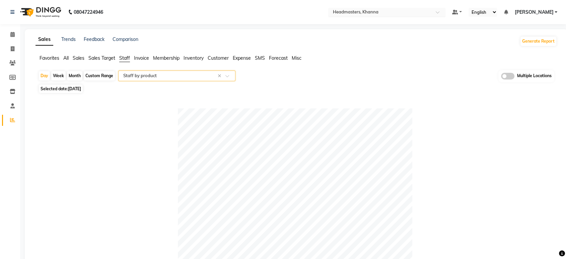
click at [379, 10] on input "text" at bounding box center [380, 12] width 97 height 7
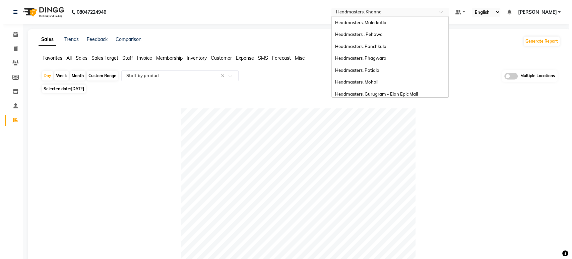
scroll to position [134, 0]
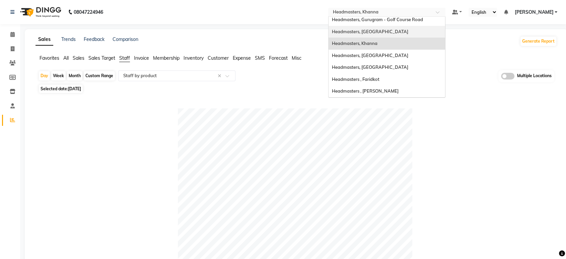
click at [134, 111] on div at bounding box center [295, 225] width 514 height 235
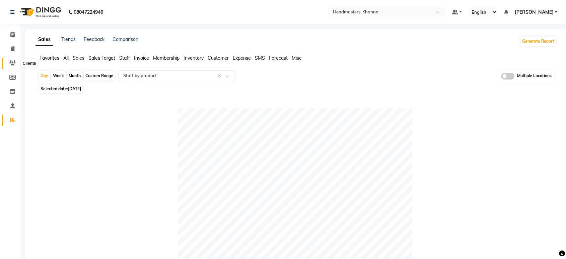
drag, startPoint x: 11, startPoint y: 62, endPoint x: 31, endPoint y: 66, distance: 21.0
click at [11, 62] on icon at bounding box center [12, 62] width 6 height 5
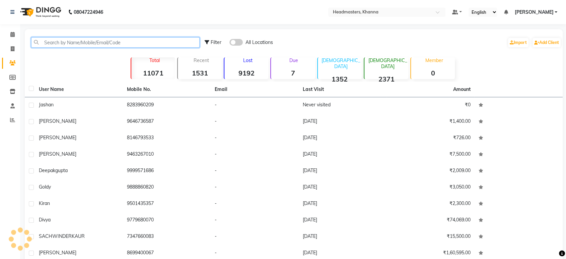
click at [68, 43] on input "text" at bounding box center [115, 42] width 169 height 10
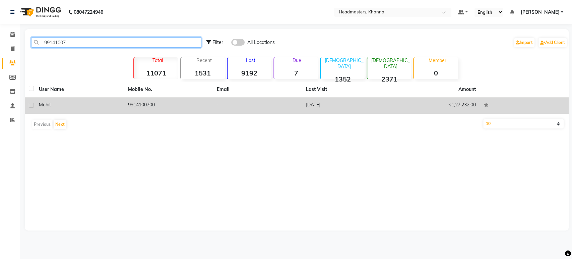
type input "99141007"
click at [152, 101] on td "9914100700" at bounding box center [168, 105] width 89 height 16
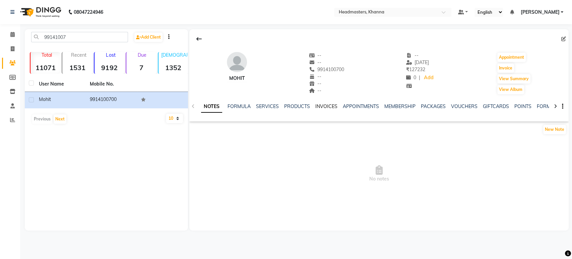
click at [323, 108] on link "INVOICES" at bounding box center [326, 106] width 22 height 6
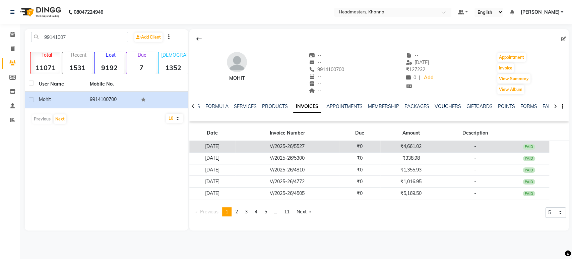
click at [307, 143] on td "V/2025-26/5527" at bounding box center [287, 147] width 104 height 12
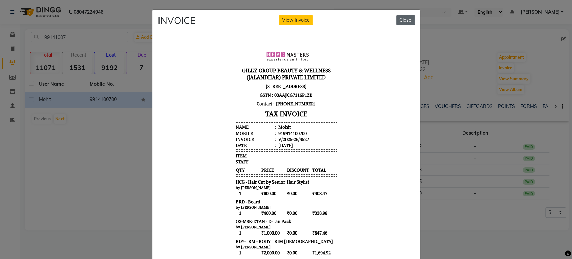
click at [401, 19] on button "Close" at bounding box center [405, 20] width 18 height 10
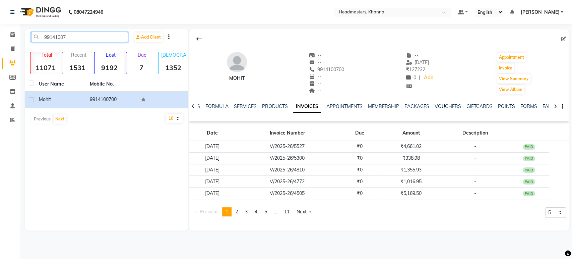
drag, startPoint x: 87, startPoint y: 35, endPoint x: 35, endPoint y: 40, distance: 52.5
click at [35, 40] on input "99141007" at bounding box center [79, 37] width 97 height 10
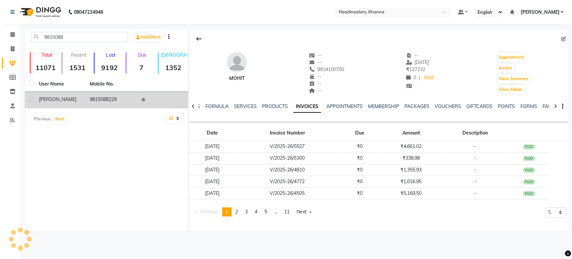
click at [113, 96] on td "9815088229" at bounding box center [111, 100] width 51 height 16
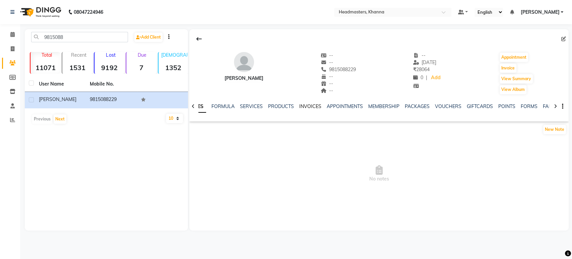
click at [316, 104] on link "INVOICES" at bounding box center [310, 106] width 22 height 6
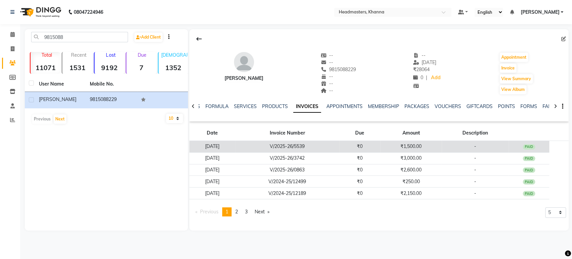
click at [295, 147] on td "V/2025-26/5539" at bounding box center [287, 147] width 104 height 12
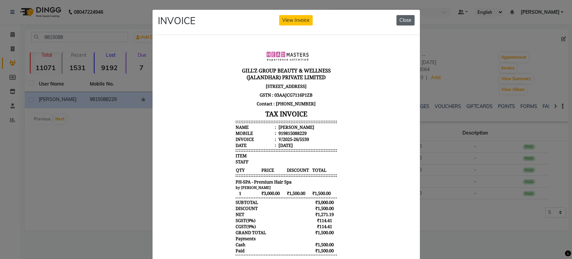
click at [401, 18] on button "Close" at bounding box center [405, 20] width 18 height 10
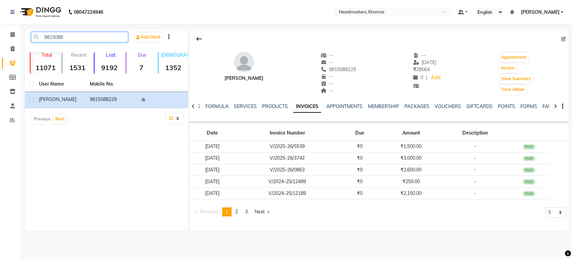
drag, startPoint x: 101, startPoint y: 40, endPoint x: 0, endPoint y: 43, distance: 100.9
click at [0, 43] on app-home "08047224946 Select Location × Headmasters, Khanna Default Panel My Panel Englis…" at bounding box center [286, 120] width 572 height 240
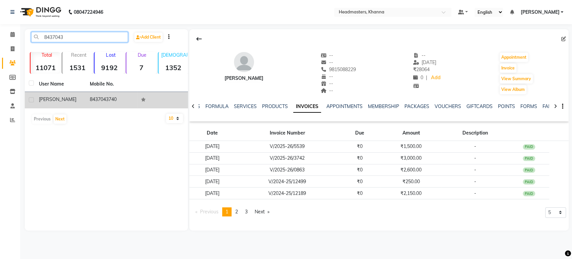
type input "8437043"
click at [113, 98] on td "8437043740" at bounding box center [111, 100] width 51 height 16
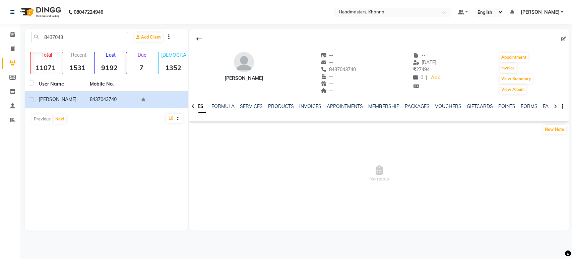
click at [311, 110] on div "NOTES FORMULA SERVICES PRODUCTS INVOICES APPOINTMENTS MEMBERSHIP PACKAGES VOUCH…" at bounding box center [371, 109] width 340 height 12
click at [311, 108] on link "INVOICES" at bounding box center [310, 106] width 22 height 6
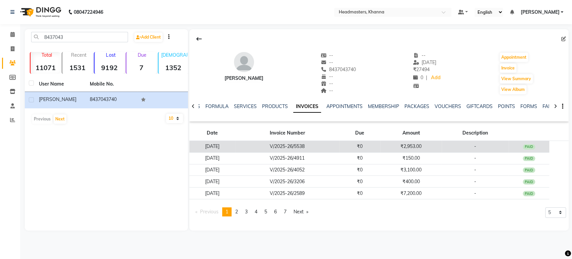
click at [354, 146] on td "₹0" at bounding box center [359, 147] width 41 height 12
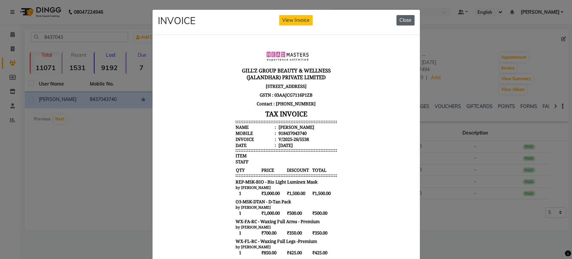
click at [402, 24] on button "Close" at bounding box center [405, 20] width 18 height 10
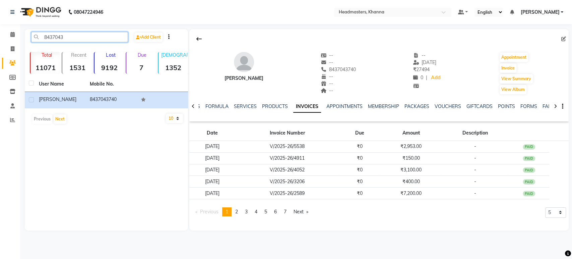
drag, startPoint x: 94, startPoint y: 36, endPoint x: 20, endPoint y: 36, distance: 74.0
click at [20, 36] on main "8437043 Add Client Total 11071 Recent 1531 Lost 9192 Due 7 Male 1352 Female 237…" at bounding box center [296, 134] width 552 height 211
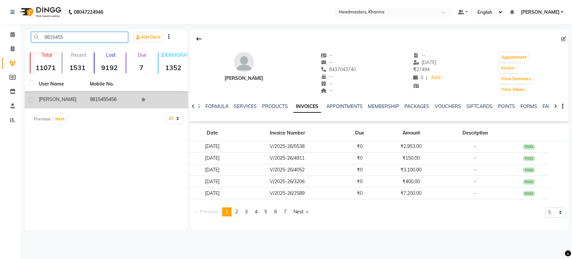
type input "9815455"
click at [52, 97] on span "HARLEEN" at bounding box center [58, 99] width 38 height 6
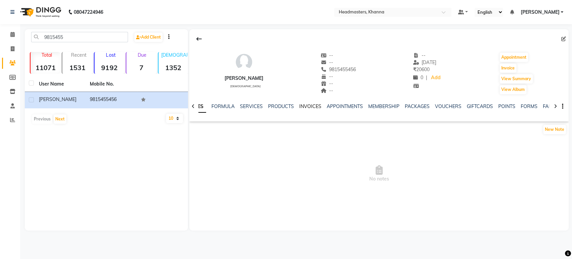
click at [306, 107] on link "INVOICES" at bounding box center [310, 106] width 22 height 6
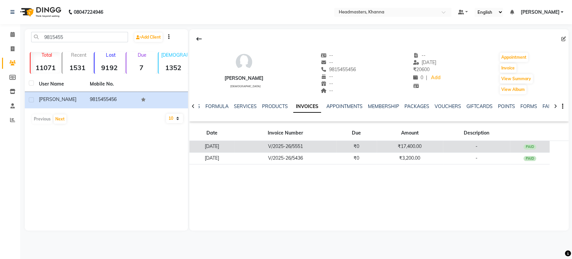
click at [310, 144] on td "V/2025-26/5551" at bounding box center [285, 147] width 102 height 12
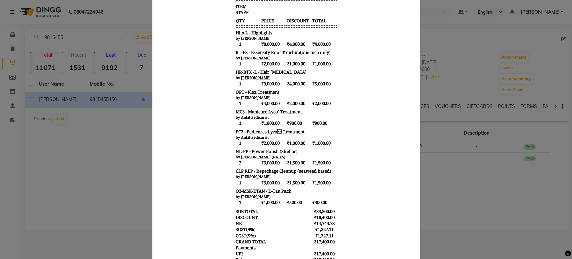
scroll to position [149, 0]
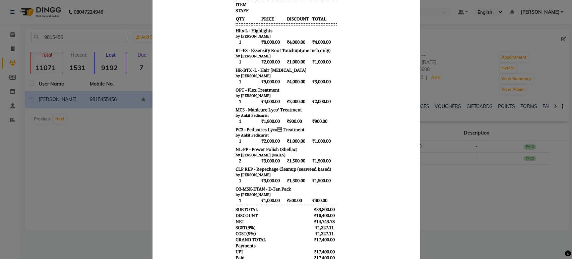
click at [289, 151] on span "NL-PP - Power Polish (Shellac)" at bounding box center [266, 149] width 62 height 6
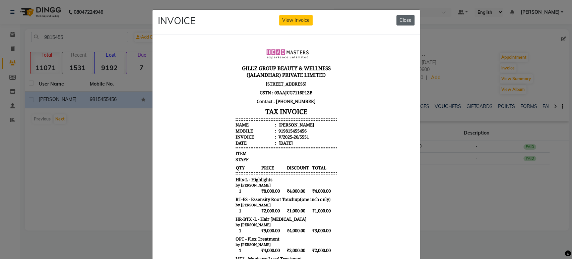
click at [405, 24] on button "Close" at bounding box center [405, 20] width 18 height 10
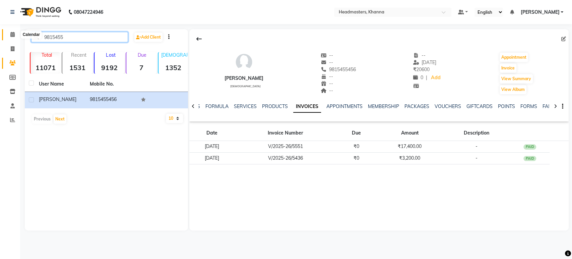
drag, startPoint x: 92, startPoint y: 36, endPoint x: 8, endPoint y: 33, distance: 83.8
click at [10, 36] on app-home "08047224946 Select Location × Headmasters, Khanna Default Panel My Panel Englis…" at bounding box center [286, 120] width 572 height 240
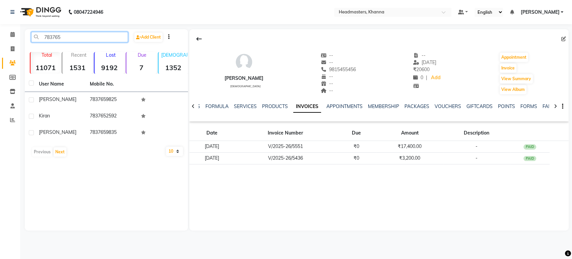
type input "783765"
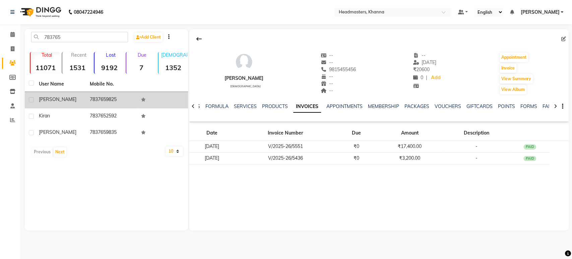
click at [57, 98] on span "ramneet" at bounding box center [58, 99] width 38 height 6
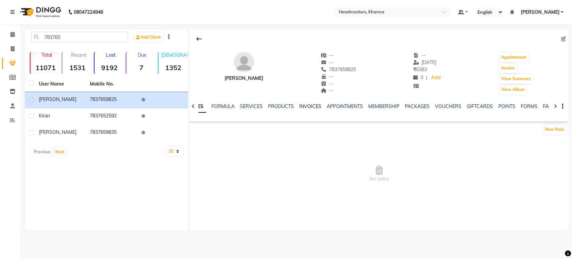
click at [310, 109] on link "INVOICES" at bounding box center [310, 106] width 22 height 6
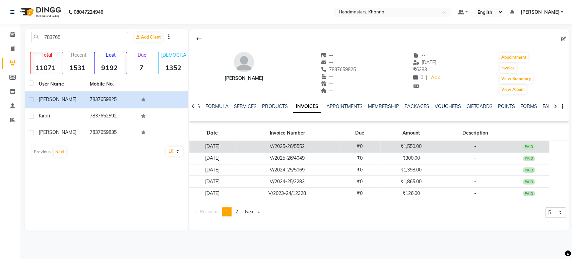
click at [300, 143] on td "V/2025-26/5552" at bounding box center [287, 147] width 104 height 12
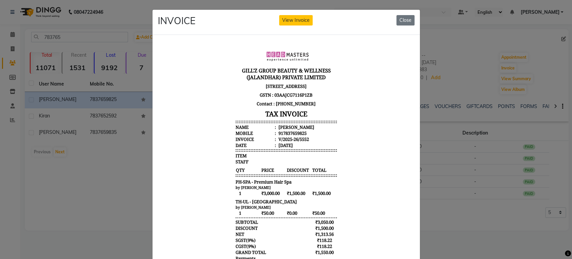
scroll to position [5, 0]
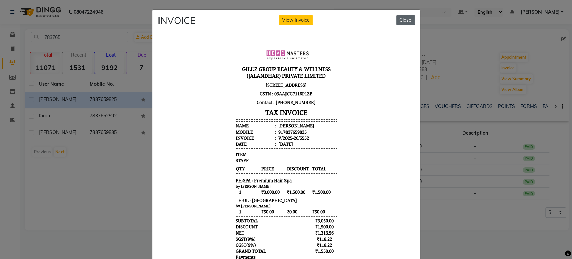
click at [400, 22] on button "Close" at bounding box center [405, 20] width 18 height 10
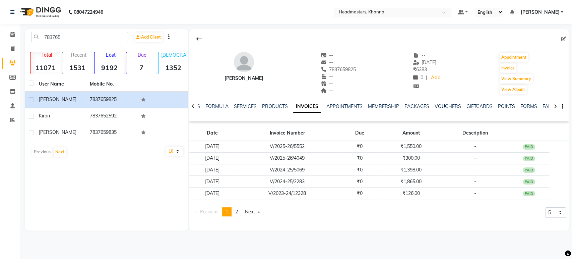
click at [406, 12] on input "text" at bounding box center [385, 12] width 97 height 7
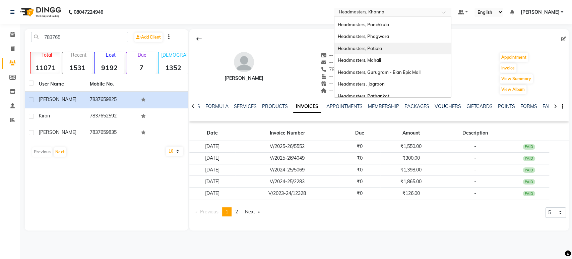
scroll to position [0, 0]
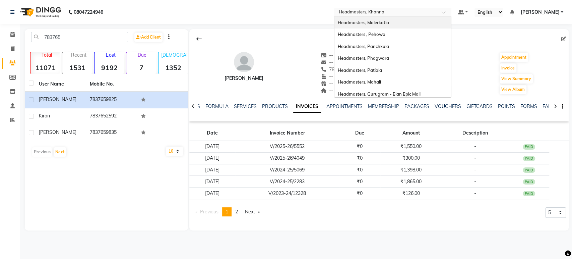
click at [389, 24] on span "Headmasters, Malerkotla" at bounding box center [363, 22] width 51 height 5
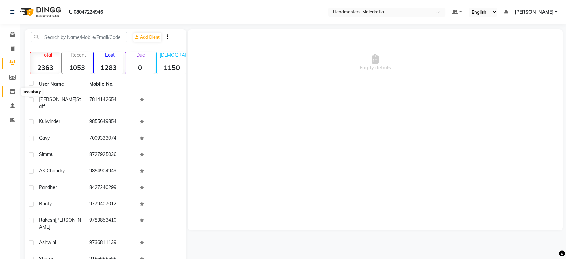
click at [10, 88] on span at bounding box center [13, 92] width 12 height 8
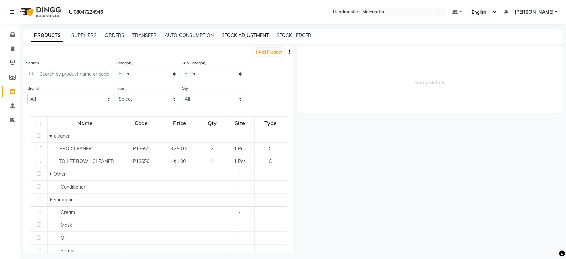
click at [237, 36] on link "STOCK ADJUSTMENT" at bounding box center [245, 35] width 47 height 6
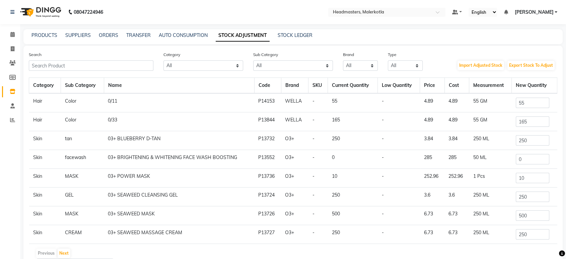
click at [50, 29] on div "08047224946 Select Location × Headmasters, Malerkotla Default Panel My Panel En…" at bounding box center [283, 150] width 566 height 300
click at [50, 37] on link "PRODUCTS" at bounding box center [44, 35] width 26 height 6
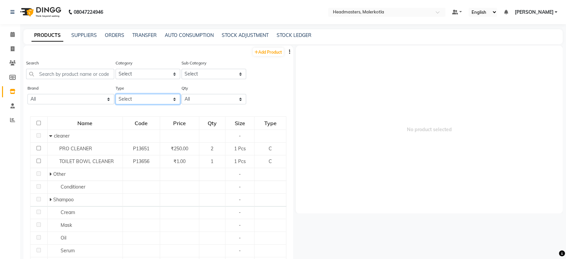
click at [140, 100] on select "Select Both Retail Consumable" at bounding box center [148, 99] width 65 height 10
click at [116, 94] on select "Select Both Retail Consumable" at bounding box center [148, 99] width 65 height 10
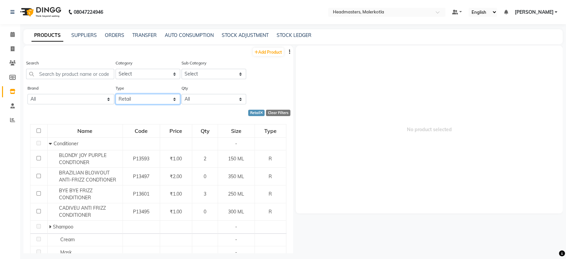
scroll to position [88, 0]
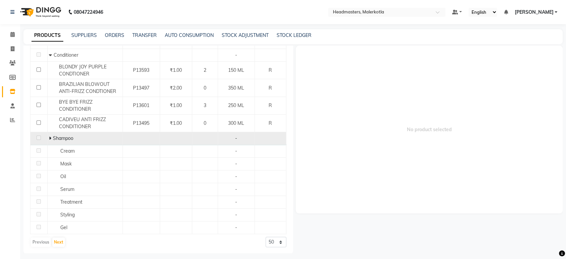
click at [50, 138] on icon at bounding box center [50, 138] width 2 height 5
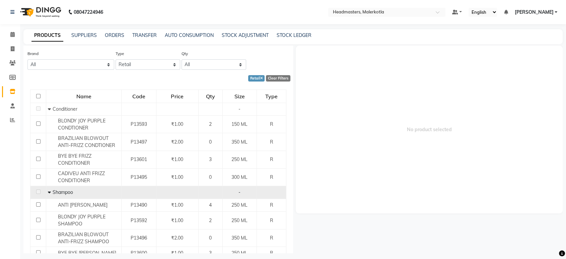
scroll to position [0, 0]
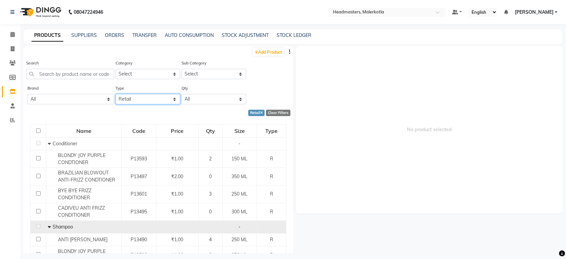
click at [149, 98] on select "Select Both Retail Consumable" at bounding box center [148, 99] width 65 height 10
select select "C"
click at [116, 94] on select "Select Both Retail Consumable" at bounding box center [148, 99] width 65 height 10
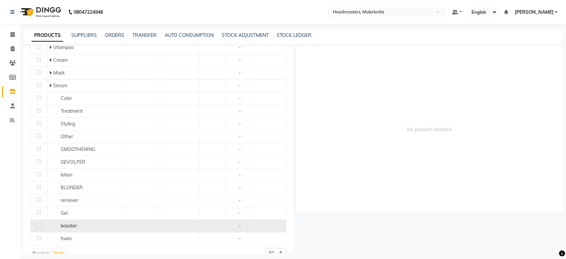
scroll to position [171, 0]
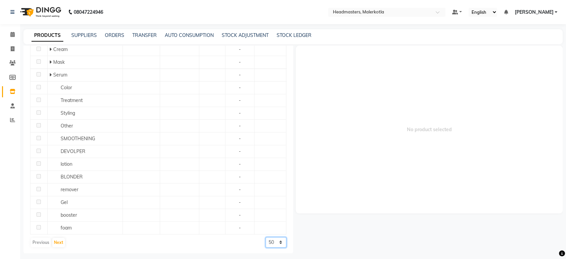
click at [266, 238] on select "50 100 500" at bounding box center [276, 242] width 21 height 10
select select "500"
click at [266, 247] on select "50 100 500" at bounding box center [276, 242] width 21 height 10
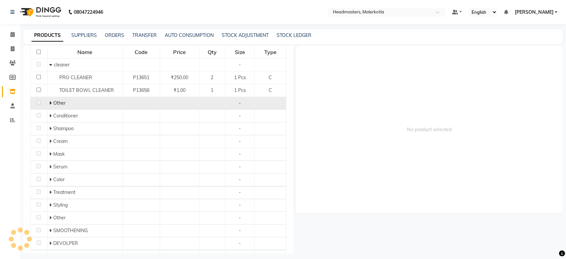
scroll to position [21, 0]
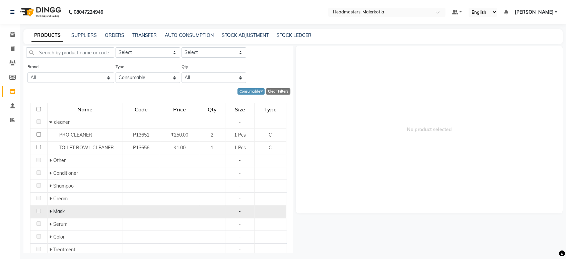
click at [51, 210] on icon at bounding box center [50, 211] width 2 height 5
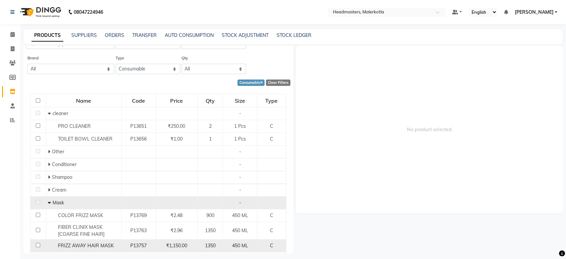
scroll to position [0, 0]
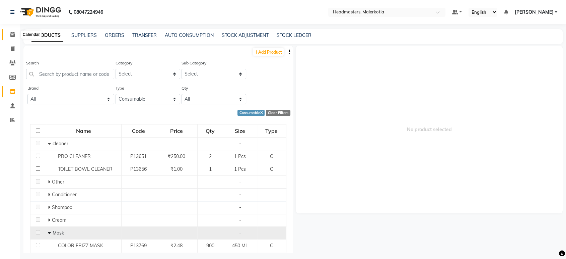
drag, startPoint x: 9, startPoint y: 36, endPoint x: 16, endPoint y: 37, distance: 7.5
click at [9, 36] on span at bounding box center [13, 35] width 12 height 8
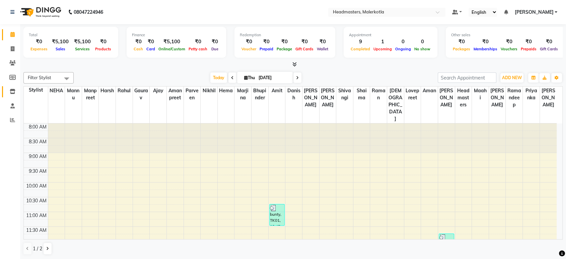
click at [11, 93] on icon at bounding box center [13, 91] width 6 height 5
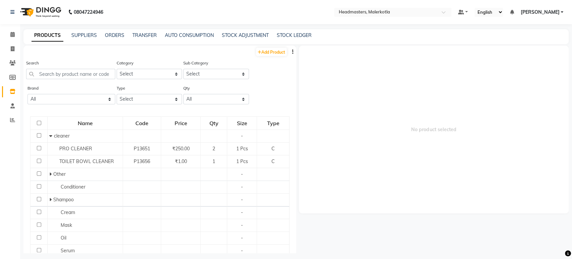
click at [402, 6] on nav "08047224946 Select Location × Headmasters, Malerkotla Default Panel My Panel En…" at bounding box center [286, 12] width 572 height 24
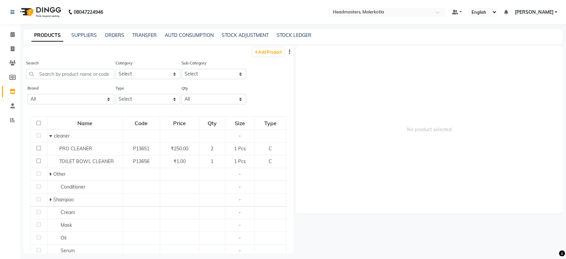
click at [388, 19] on nav "08047224946 Select Location × Headmasters, Malerkotla Default Panel My Panel En…" at bounding box center [283, 12] width 566 height 24
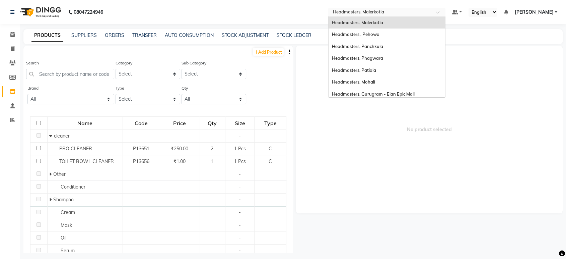
click at [375, 13] on input "text" at bounding box center [380, 12] width 97 height 7
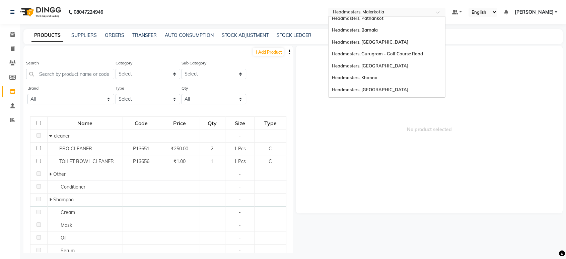
scroll to position [133, 0]
click at [378, 45] on span "Headmasters, Khanna" at bounding box center [355, 43] width 46 height 5
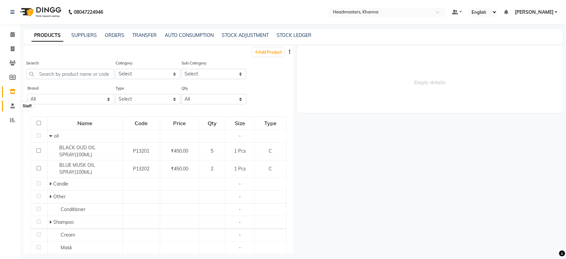
click at [14, 108] on icon at bounding box center [12, 105] width 4 height 5
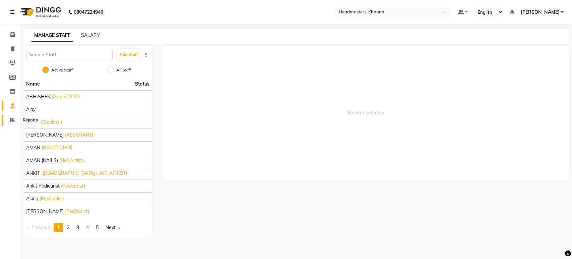
click at [16, 117] on span at bounding box center [13, 120] width 12 height 8
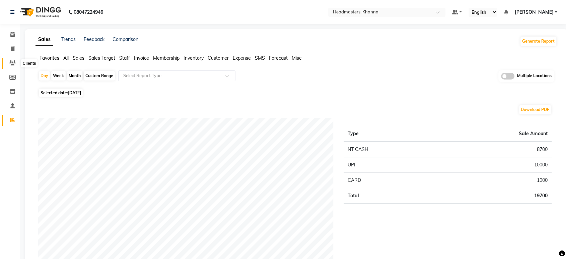
click at [13, 63] on icon at bounding box center [12, 62] width 6 height 5
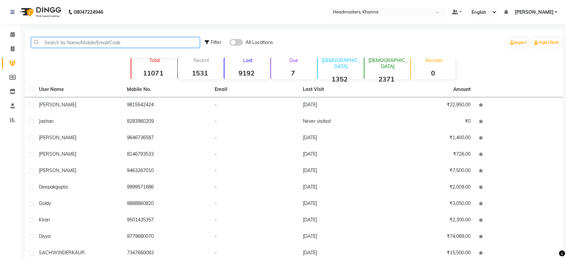
click at [59, 45] on input "text" at bounding box center [115, 42] width 169 height 10
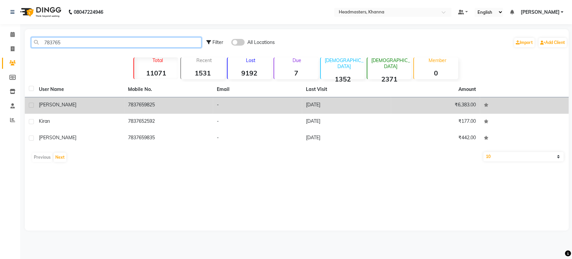
type input "783765"
click at [130, 103] on td "7837659825" at bounding box center [168, 105] width 89 height 16
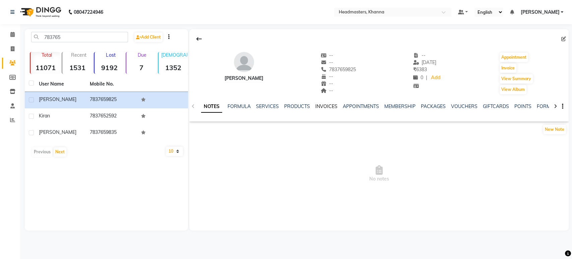
click at [330, 104] on link "INVOICES" at bounding box center [326, 106] width 22 height 6
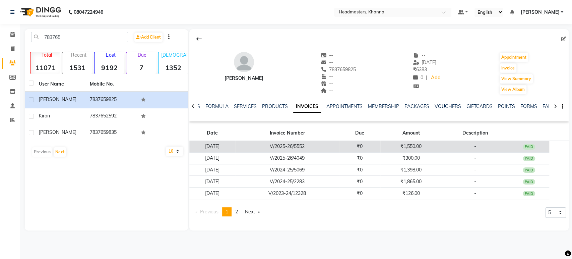
click at [339, 144] on td "V/2025-26/5552" at bounding box center [287, 147] width 104 height 12
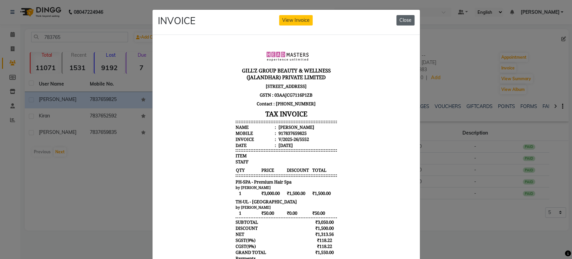
click at [401, 22] on button "Close" at bounding box center [405, 20] width 18 height 10
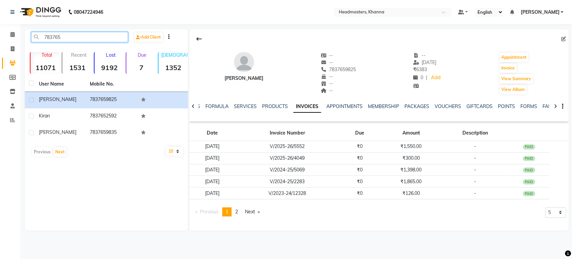
drag, startPoint x: 80, startPoint y: 37, endPoint x: 0, endPoint y: 38, distance: 79.8
click at [0, 38] on app-home "08047224946 Select Location × Headmasters, Khanna Default Panel My Panel Englis…" at bounding box center [286, 120] width 572 height 240
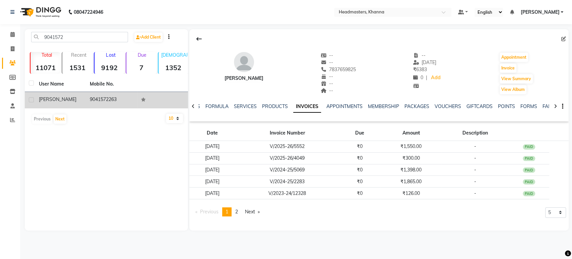
click at [68, 97] on div "[PERSON_NAME]" at bounding box center [60, 99] width 43 height 7
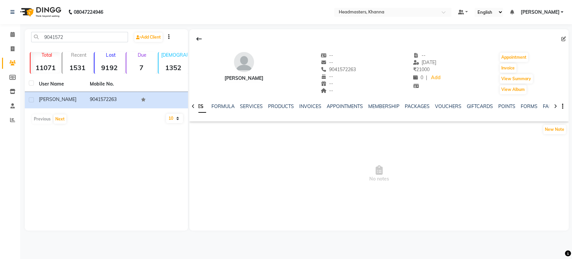
click at [312, 102] on div "NOTES FORMULA SERVICES PRODUCTS INVOICES APPOINTMENTS MEMBERSHIP PACKAGES VOUCH…" at bounding box center [378, 106] width 379 height 23
click at [311, 106] on link "INVOICES" at bounding box center [310, 106] width 22 height 6
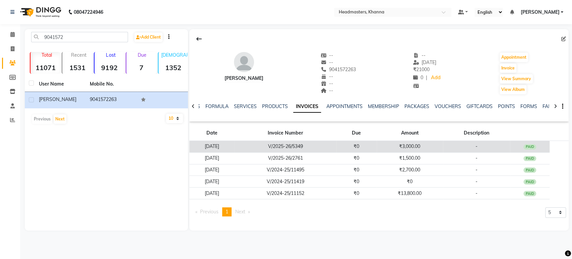
click at [390, 148] on td "₹3,000.00" at bounding box center [410, 147] width 66 height 12
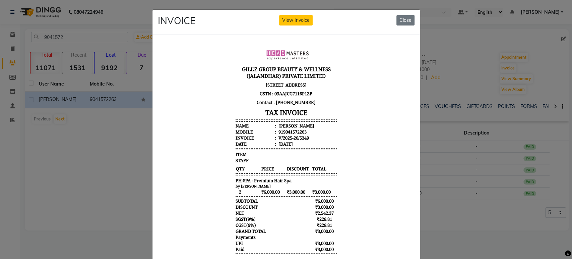
scroll to position [5, 0]
click at [403, 18] on button "Close" at bounding box center [405, 20] width 18 height 10
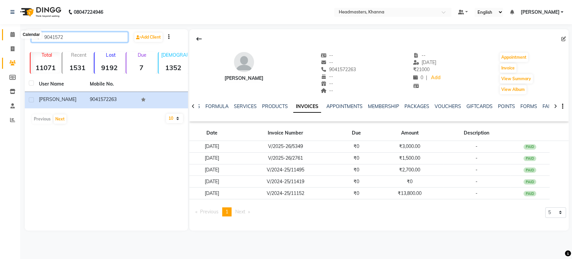
drag, startPoint x: 64, startPoint y: 34, endPoint x: 14, endPoint y: 34, distance: 49.9
click at [14, 34] on app-home "08047224946 Select Location × Headmasters, Khanna Default Panel My Panel Englis…" at bounding box center [286, 120] width 572 height 240
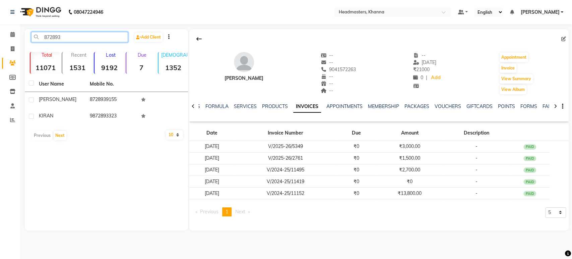
type input "872893"
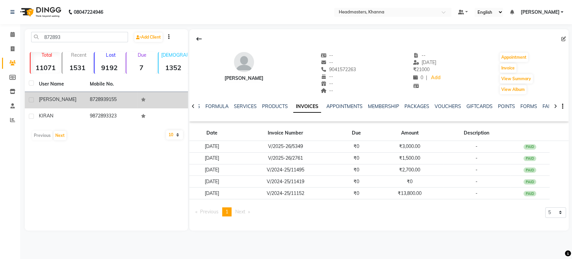
click at [76, 100] on div "[PERSON_NAME]" at bounding box center [60, 99] width 43 height 7
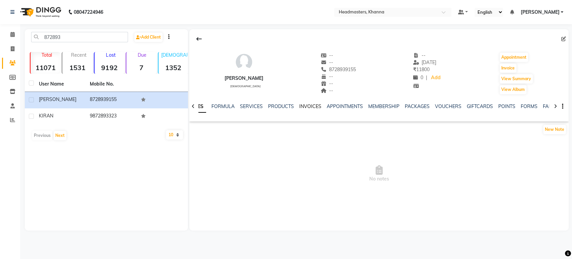
click at [305, 106] on link "INVOICES" at bounding box center [310, 106] width 22 height 6
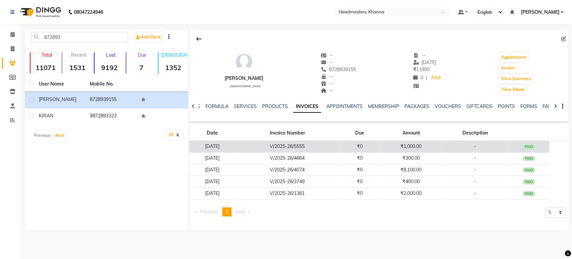
click at [305, 149] on td "V/2025-26/5555" at bounding box center [287, 147] width 104 height 12
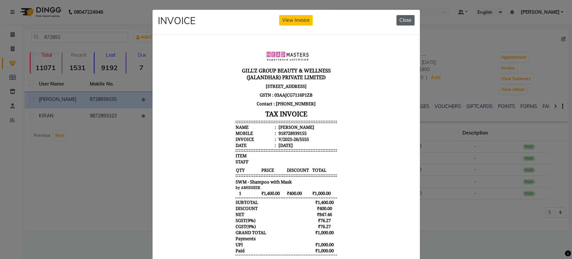
click at [398, 21] on button "Close" at bounding box center [405, 20] width 18 height 10
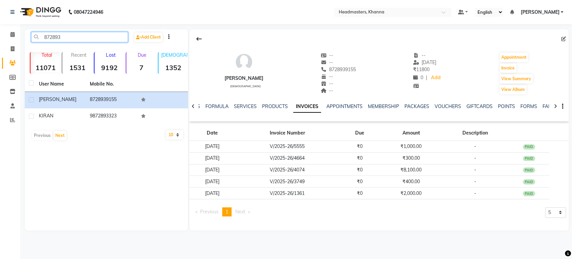
drag, startPoint x: 74, startPoint y: 36, endPoint x: 31, endPoint y: 35, distance: 42.6
click at [31, 35] on input "872893" at bounding box center [79, 37] width 97 height 10
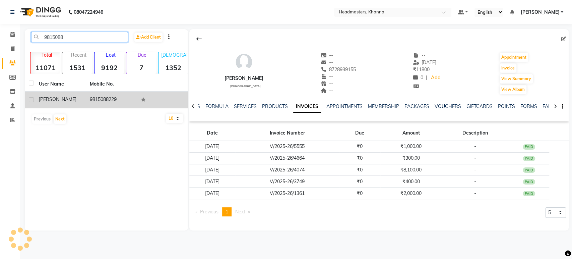
type input "9815088"
click at [118, 97] on td "9815088229" at bounding box center [111, 100] width 51 height 16
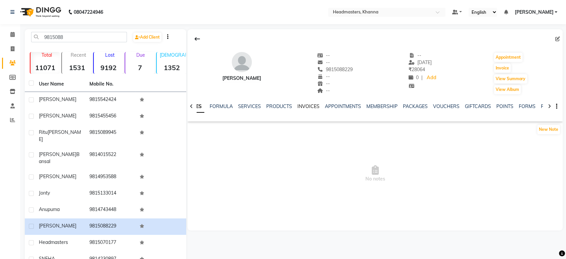
click at [301, 107] on link "INVOICES" at bounding box center [309, 106] width 22 height 6
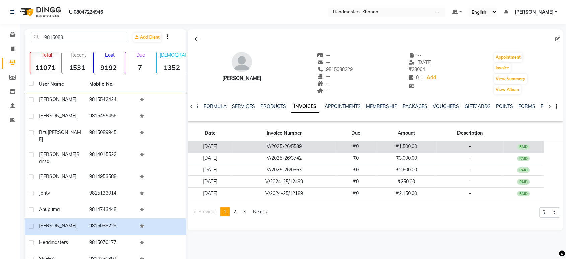
click at [310, 149] on td "V/2025-26/5539" at bounding box center [284, 147] width 103 height 12
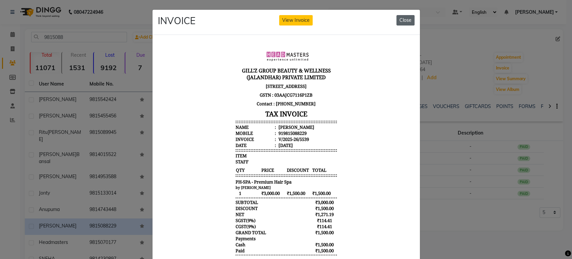
click at [402, 21] on button "Close" at bounding box center [405, 20] width 18 height 10
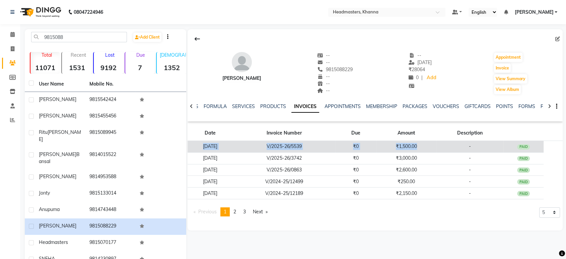
drag, startPoint x: 207, startPoint y: 143, endPoint x: 442, endPoint y: 142, distance: 235.2
click at [442, 142] on tr "[DATE] V/2025-26/5539 ₹0 ₹1,500.00 - PAID" at bounding box center [375, 147] width 375 height 12
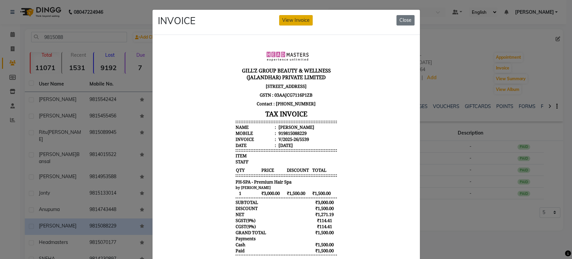
click at [296, 21] on button "View Invoice" at bounding box center [296, 20] width 34 height 10
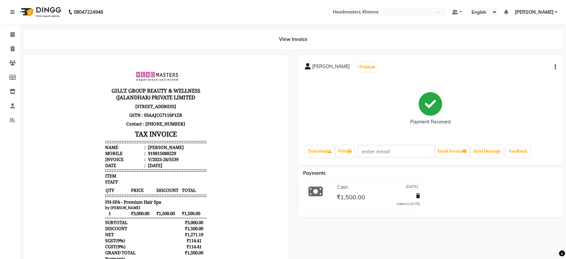
scroll to position [5, 0]
drag, startPoint x: 99, startPoint y: 149, endPoint x: 164, endPoint y: 171, distance: 68.2
click at [164, 171] on div "[PERSON_NAME]'Z GROUP BEAUTY & WELLNESS (JALANDHAR) PRIVATE LIMITED [STREET_ADD…" at bounding box center [156, 177] width 107 height 229
copy header "Name : [PERSON_NAME] Mobile : 919815088229 Invoice : V/2025-26/5539 Date : [DAT…"
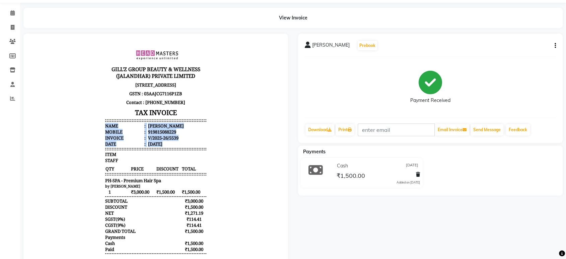
scroll to position [0, 0]
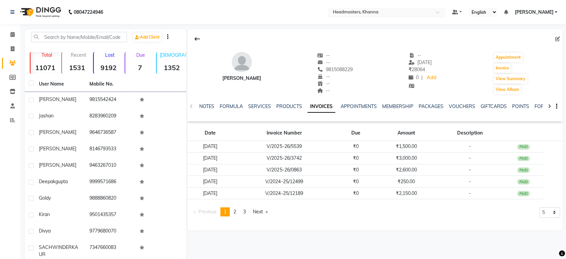
click at [364, 13] on input "text" at bounding box center [380, 12] width 97 height 7
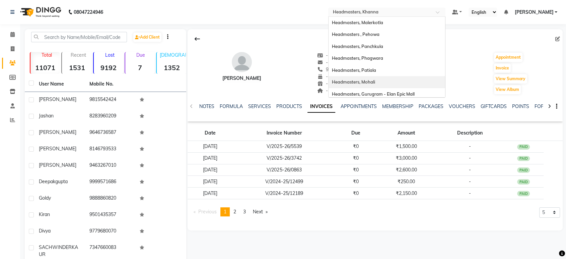
click at [373, 86] on div "Headmasters, Mohali" at bounding box center [387, 82] width 117 height 12
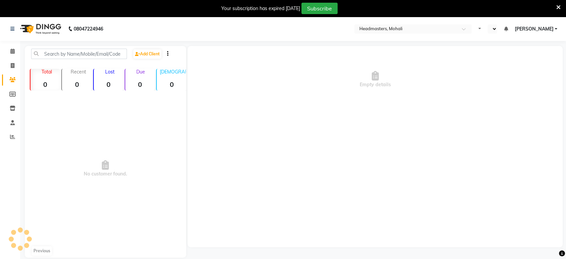
select select "en"
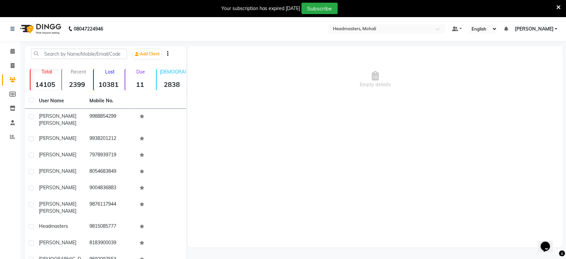
click at [557, 8] on icon at bounding box center [558, 7] width 4 height 6
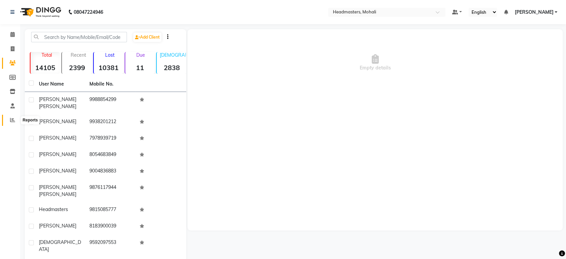
click at [11, 122] on icon at bounding box center [12, 119] width 5 height 5
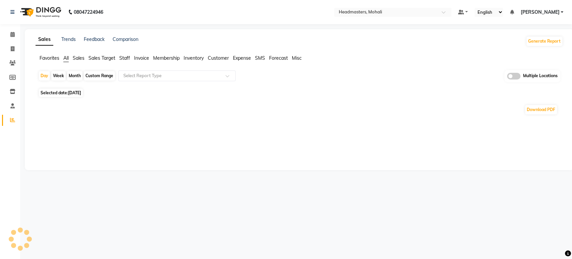
click at [127, 60] on span "Staff" at bounding box center [124, 58] width 11 height 6
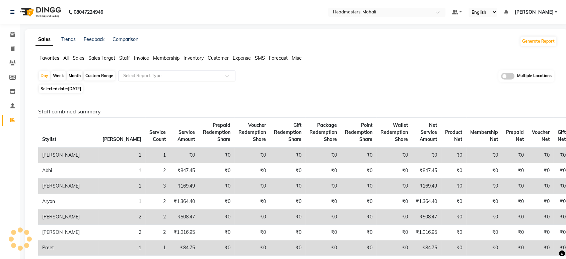
click at [135, 72] on input "text" at bounding box center [170, 75] width 96 height 7
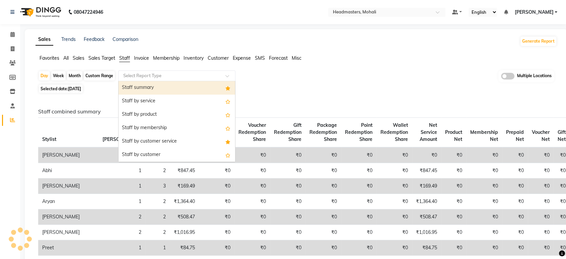
click at [134, 90] on div "Staff summary" at bounding box center [177, 87] width 117 height 13
click at [78, 85] on span "Selected date: [DATE]" at bounding box center [61, 88] width 44 height 8
select select "full_report"
select select "csv"
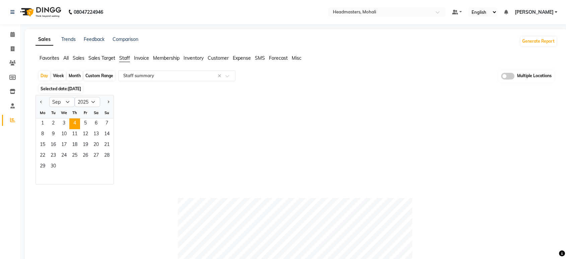
click at [76, 87] on span "[DATE]" at bounding box center [74, 88] width 13 height 5
select select "9"
select select "2025"
click at [67, 120] on span "3" at bounding box center [64, 123] width 11 height 11
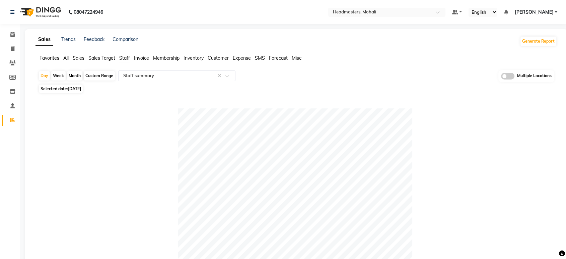
scroll to position [260, 0]
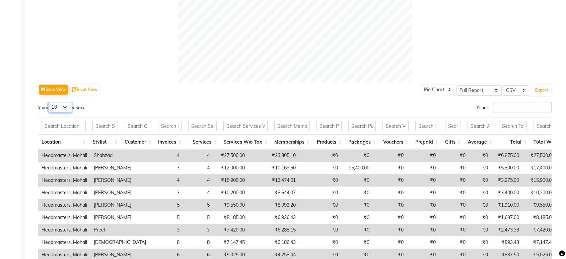
click at [63, 111] on select "10 25 50 100" at bounding box center [60, 107] width 23 height 10
select select "100"
click at [50, 102] on select "10 25 50 100" at bounding box center [60, 107] width 23 height 10
click at [539, 90] on button "Export" at bounding box center [542, 89] width 18 height 11
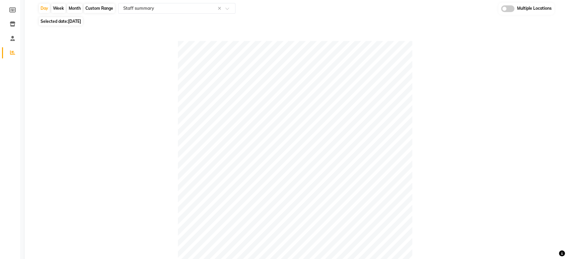
scroll to position [0, 0]
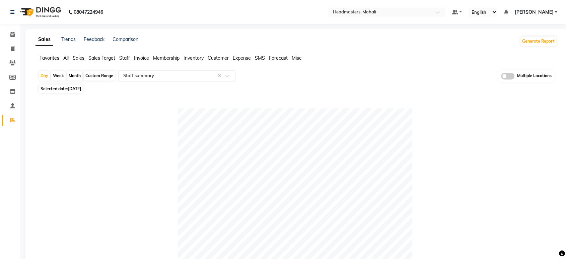
click at [199, 75] on input "text" at bounding box center [170, 75] width 96 height 7
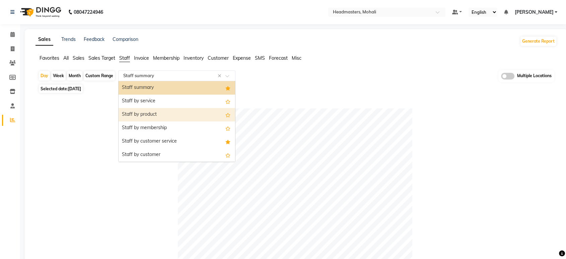
click at [139, 116] on div "Staff by product" at bounding box center [177, 114] width 117 height 13
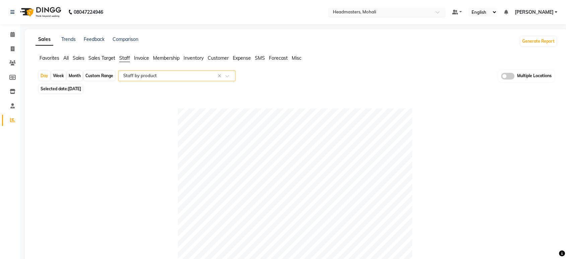
click at [376, 16] on div "Select Location × Headmasters, [GEOGRAPHIC_DATA]" at bounding box center [386, 12] width 117 height 9
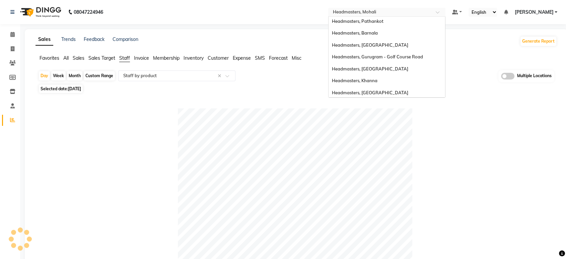
scroll to position [133, 0]
click at [378, 56] on span "Headmasters, [GEOGRAPHIC_DATA]" at bounding box center [370, 55] width 76 height 5
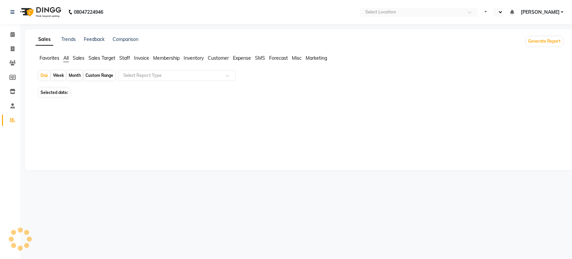
select select "en"
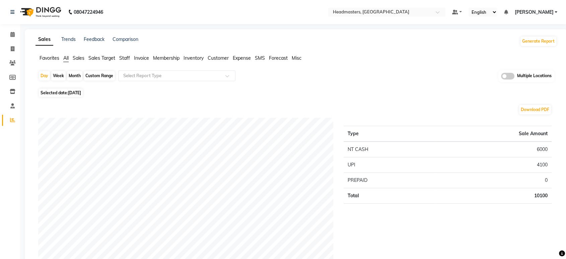
click at [129, 57] on span "Staff" at bounding box center [124, 58] width 11 height 6
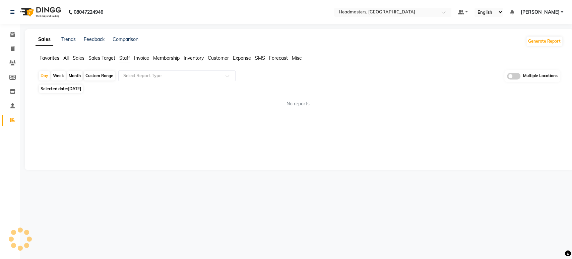
click at [138, 76] on input "text" at bounding box center [170, 75] width 96 height 7
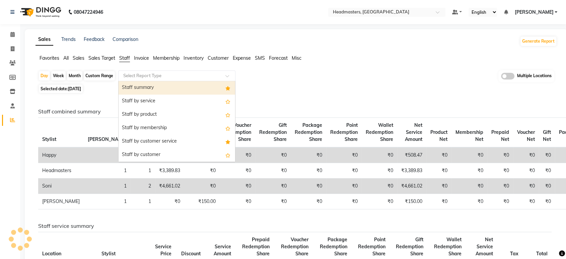
click at [142, 88] on div "Staff summary" at bounding box center [177, 87] width 117 height 13
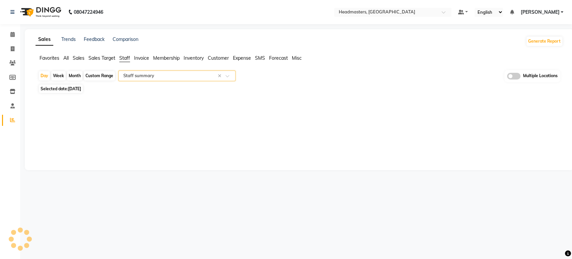
click at [70, 85] on span "Selected date: [DATE]" at bounding box center [61, 88] width 44 height 8
select select "full_report"
select select "csv"
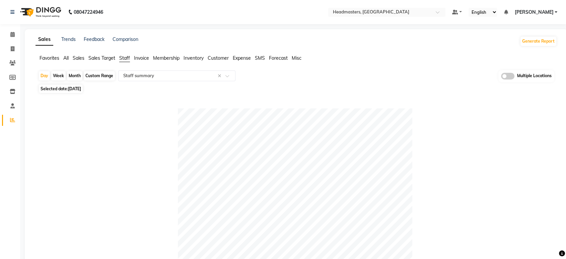
click at [77, 90] on span "[DATE]" at bounding box center [74, 88] width 13 height 5
select select "9"
select select "2025"
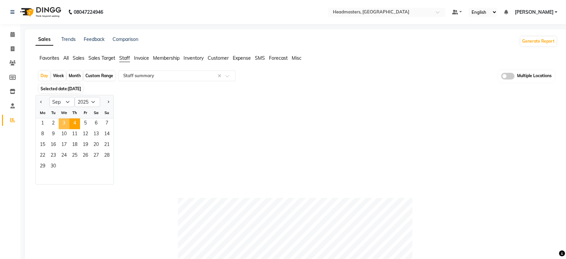
click at [64, 121] on span "3" at bounding box center [64, 123] width 11 height 11
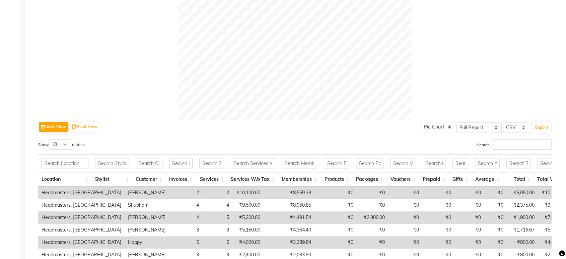
scroll to position [298, 0]
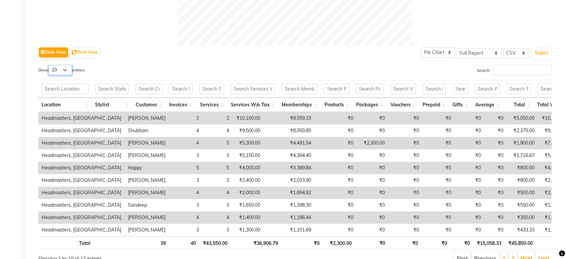
click at [72, 72] on select "10 25 50 100" at bounding box center [60, 70] width 23 height 10
select select "100"
click at [50, 65] on select "10 25 50 100" at bounding box center [60, 70] width 23 height 10
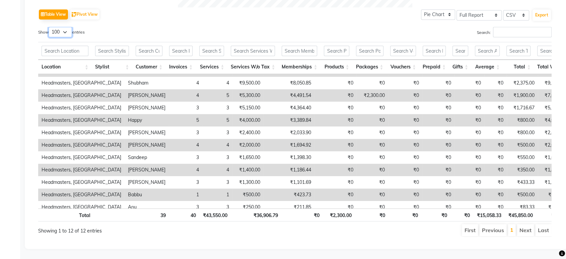
scroll to position [0, 0]
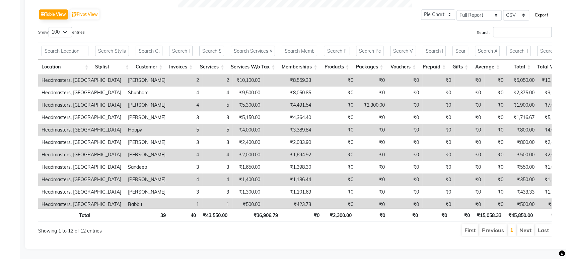
click at [541, 10] on button "Export" at bounding box center [542, 14] width 18 height 11
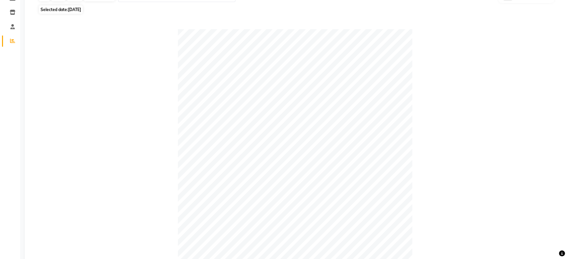
scroll to position [43, 0]
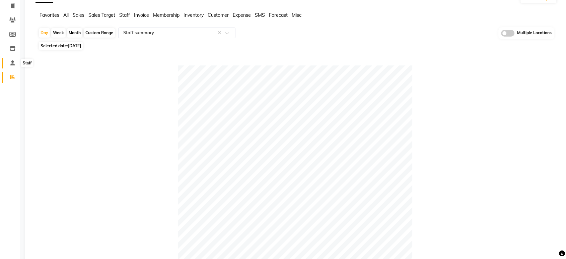
click at [10, 65] on icon at bounding box center [12, 62] width 4 height 5
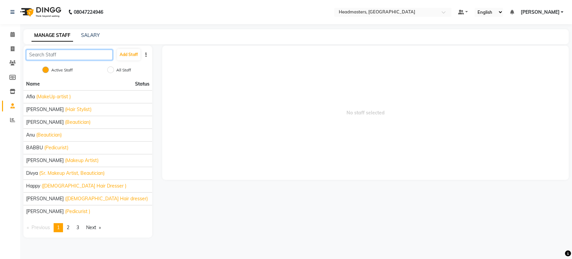
click at [45, 54] on input "text" at bounding box center [69, 55] width 86 height 10
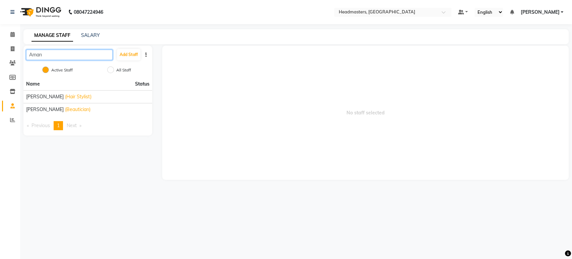
type input "Aman"
click at [12, 118] on icon at bounding box center [12, 119] width 5 height 5
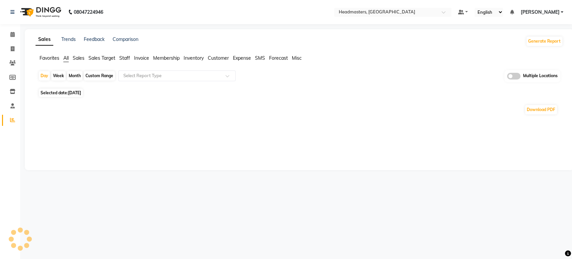
click at [122, 61] on span "Staff" at bounding box center [124, 58] width 11 height 6
click at [147, 84] on div "Day Week Month Custom Range Select Report Type Multiple Locations Selected date…" at bounding box center [299, 91] width 527 height 43
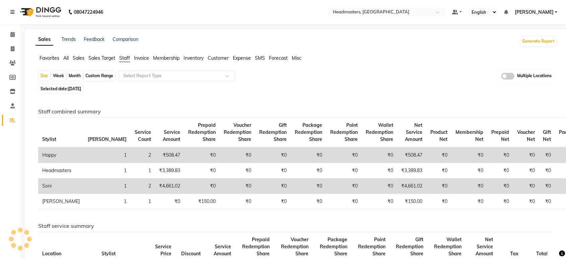
click at [136, 70] on div "Day Week Month Custom Range Select Report Type Multiple Locations" at bounding box center [296, 76] width 516 height 12
click at [136, 79] on div "Select Report Type" at bounding box center [142, 75] width 38 height 7
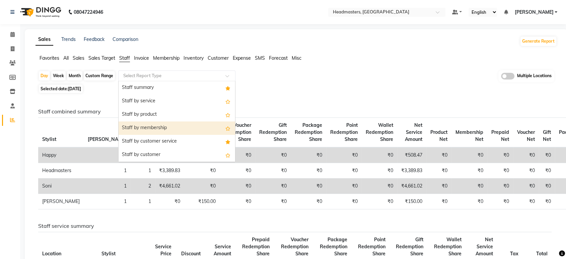
click at [147, 113] on div "Staff by product" at bounding box center [177, 114] width 117 height 13
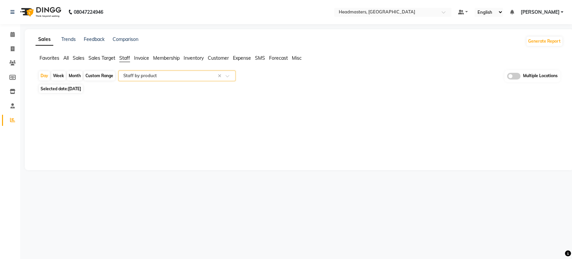
click at [78, 89] on span "[DATE]" at bounding box center [74, 88] width 13 height 5
select select "9"
select select "2025"
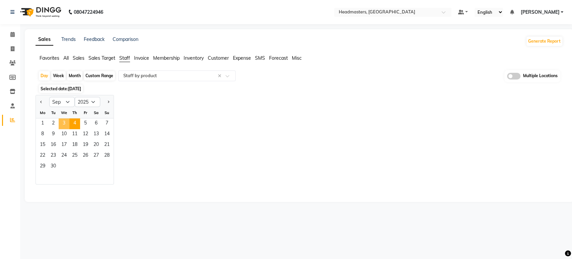
click at [63, 124] on span "3" at bounding box center [64, 123] width 11 height 11
select select "full_report"
select select "csv"
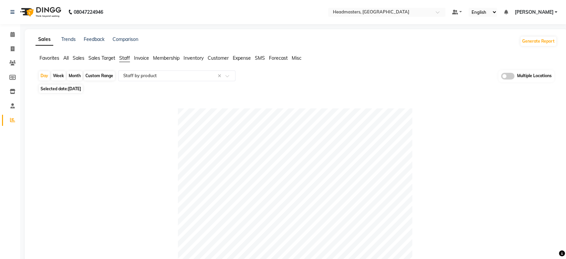
click at [124, 59] on span "Staff" at bounding box center [124, 58] width 11 height 6
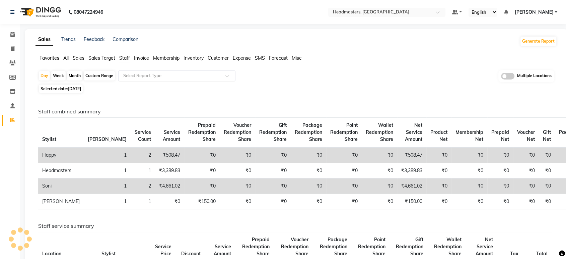
click at [138, 80] on div "Select Report Type" at bounding box center [176, 75] width 117 height 11
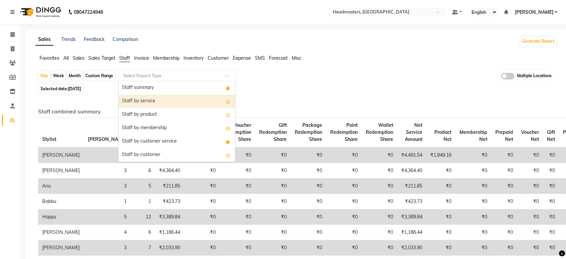
click at [139, 102] on div "Staff by service" at bounding box center [177, 100] width 117 height 13
select select "full_report"
select select "csv"
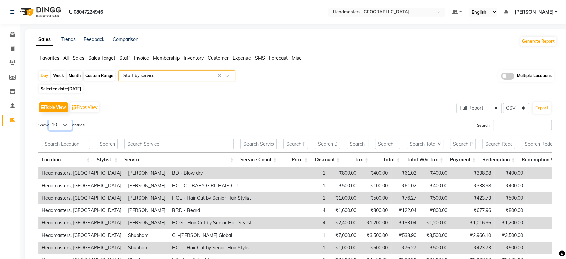
click at [71, 123] on select "10 25 50 100" at bounding box center [60, 125] width 23 height 10
select select "100"
click at [50, 120] on select "10 25 50 100" at bounding box center [60, 125] width 23 height 10
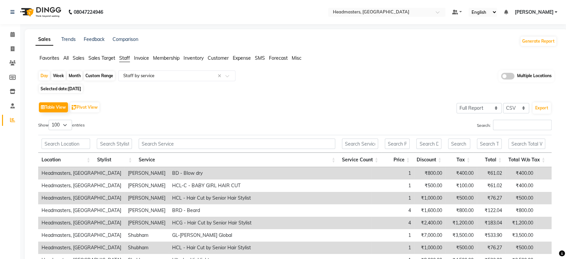
click at [129, 157] on th "Stylist" at bounding box center [114, 159] width 42 height 14
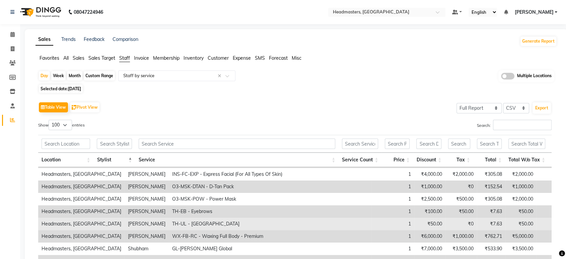
scroll to position [318, 0]
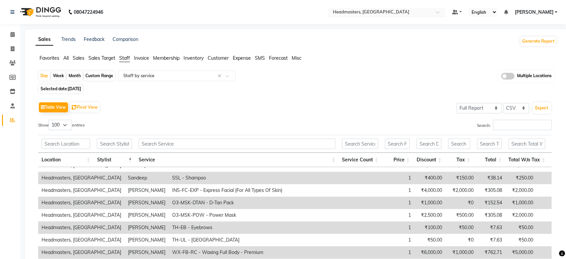
click at [374, 14] on input "text" at bounding box center [380, 12] width 97 height 7
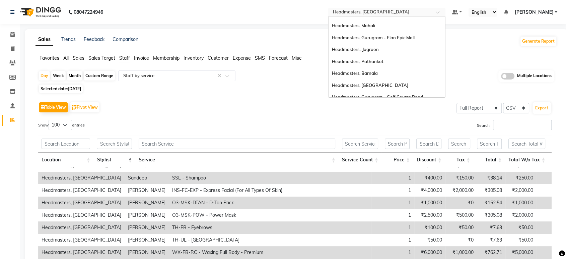
scroll to position [0, 0]
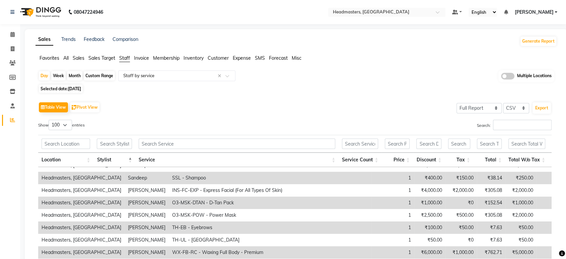
click at [271, 88] on div "Selected date: 03-09-2025" at bounding box center [297, 88] width 519 height 7
click at [373, 12] on input "text" at bounding box center [380, 12] width 97 height 7
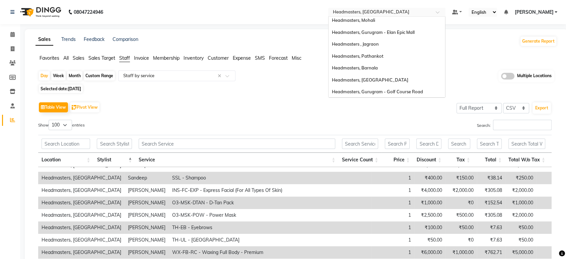
scroll to position [59, 0]
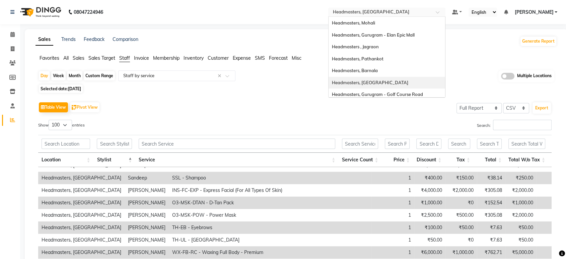
click at [391, 80] on span "Headmasters, [GEOGRAPHIC_DATA]" at bounding box center [370, 82] width 76 height 5
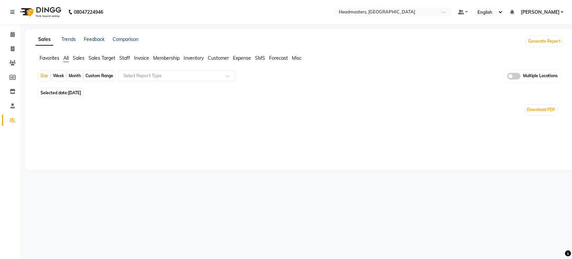
select select "en"
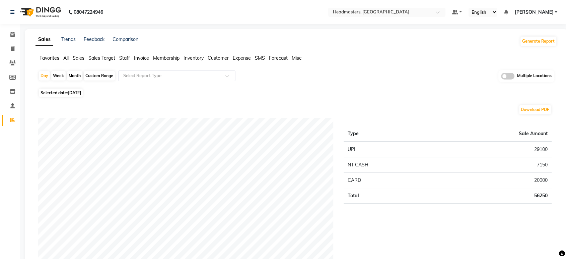
click at [52, 56] on span "Favorites" at bounding box center [50, 58] width 20 height 6
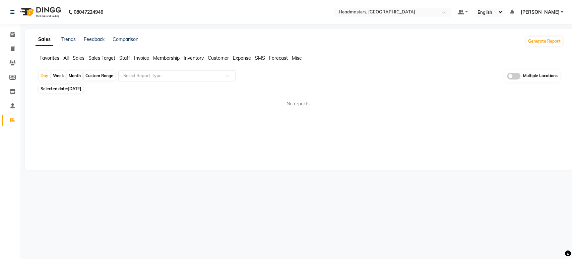
click at [130, 79] on div "Select Report Type" at bounding box center [176, 75] width 117 height 11
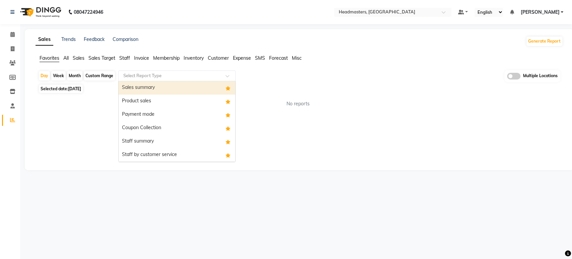
click at [134, 85] on div "Sales summary" at bounding box center [177, 87] width 117 height 13
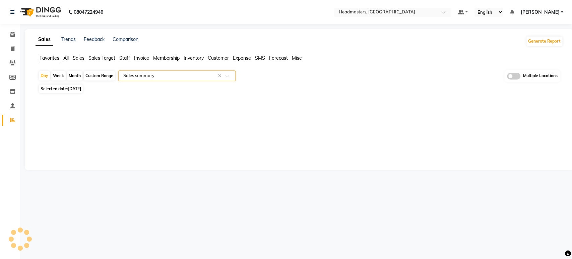
click at [75, 86] on span "[DATE]" at bounding box center [74, 88] width 13 height 5
select select "9"
select select "2025"
select select "full_report"
select select "csv"
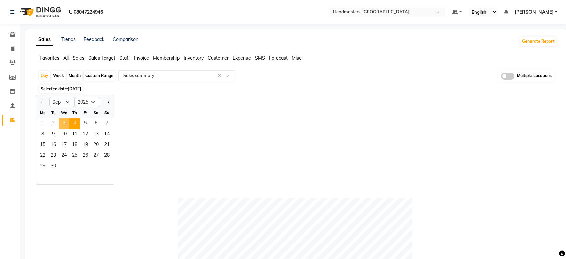
click at [63, 121] on span "3" at bounding box center [64, 123] width 11 height 11
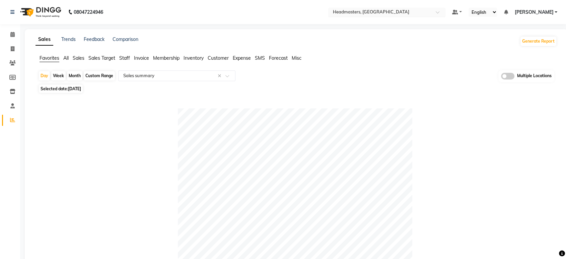
click at [383, 12] on input "text" at bounding box center [380, 12] width 97 height 7
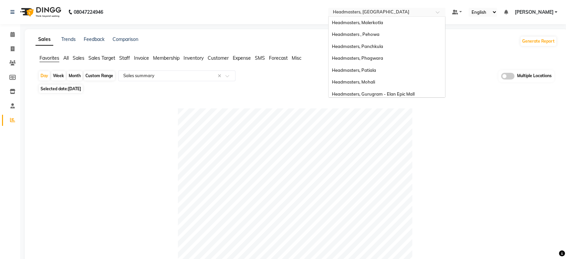
scroll to position [119, 0]
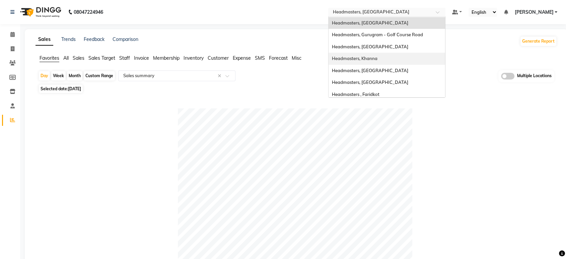
click at [373, 59] on span "Headmasters, Khanna" at bounding box center [355, 58] width 46 height 5
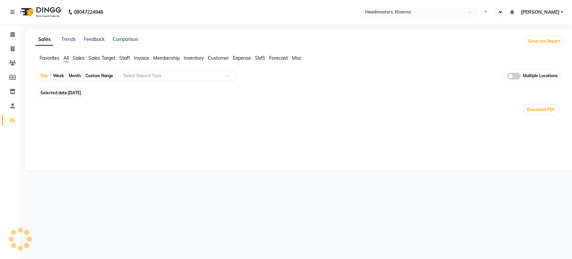
select select "en"
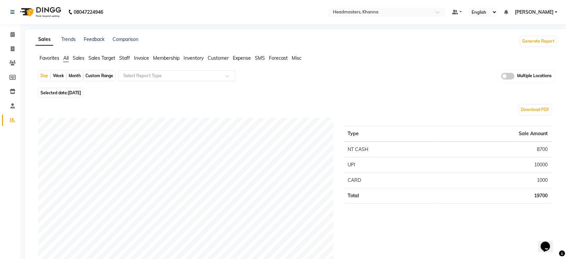
click at [55, 56] on span "Favorites" at bounding box center [50, 58] width 20 height 6
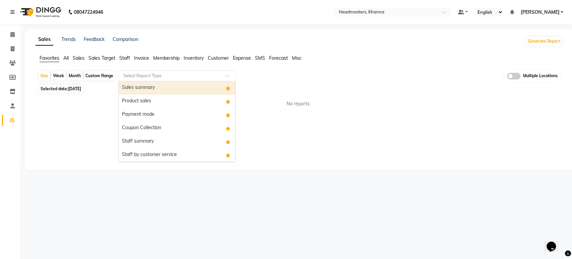
click at [131, 72] on input "text" at bounding box center [170, 75] width 96 height 7
click at [129, 83] on div "Sales summary" at bounding box center [177, 87] width 117 height 13
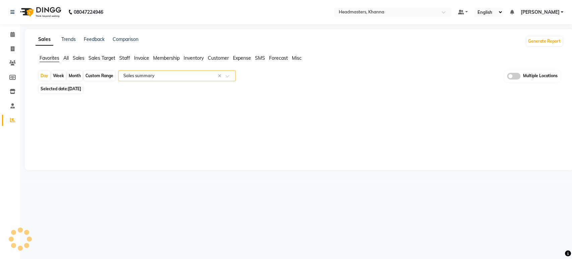
select select "full_report"
select select "csv"
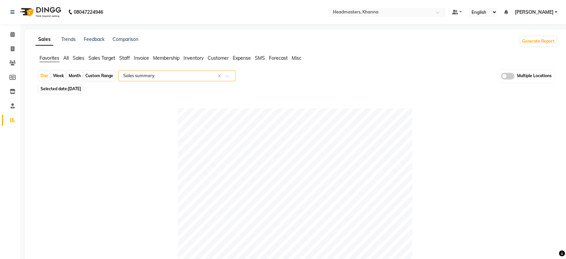
click at [79, 88] on span "[DATE]" at bounding box center [74, 88] width 13 height 5
select select "9"
select select "2025"
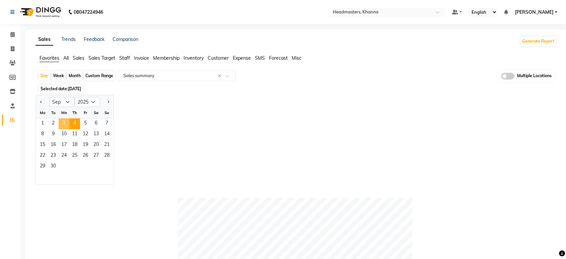
click at [62, 123] on span "3" at bounding box center [64, 123] width 11 height 11
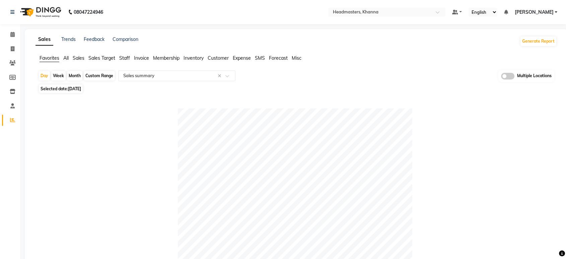
click at [372, 20] on nav "08047224946 Select Location × Headmasters, Khanna Default Panel My Panel Englis…" at bounding box center [283, 12] width 566 height 24
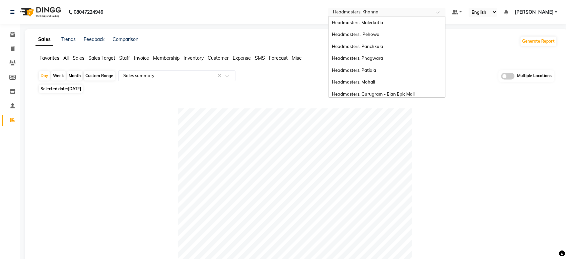
click at [374, 10] on input "text" at bounding box center [380, 12] width 97 height 7
click at [373, 87] on div "Headmasters, Mohali" at bounding box center [387, 82] width 117 height 12
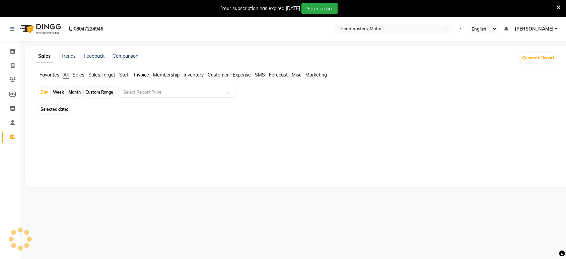
select select "en"
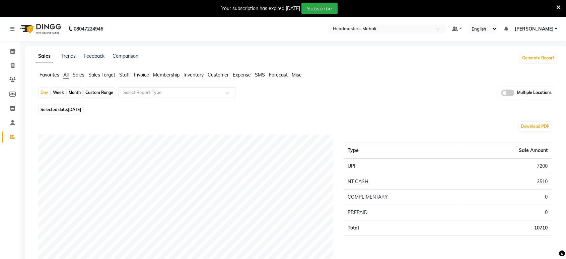
click at [51, 74] on span "Favorites" at bounding box center [50, 75] width 20 height 6
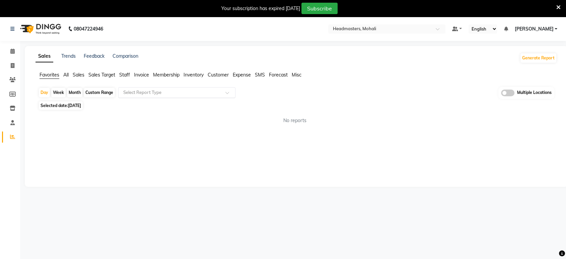
click at [152, 92] on input "text" at bounding box center [170, 92] width 96 height 7
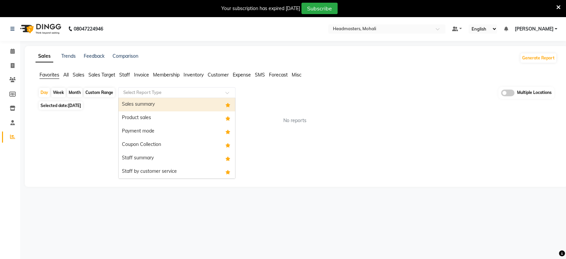
click at [144, 104] on div "Sales summary" at bounding box center [177, 104] width 117 height 13
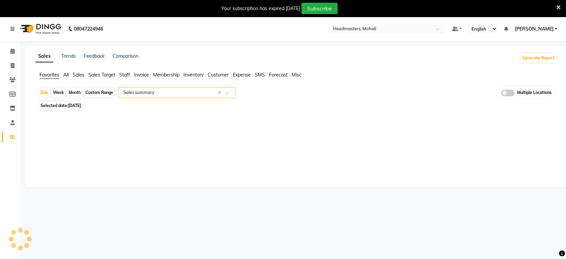
select select "full_report"
select select "csv"
click at [78, 105] on span "[DATE]" at bounding box center [74, 105] width 13 height 5
select select "9"
select select "2025"
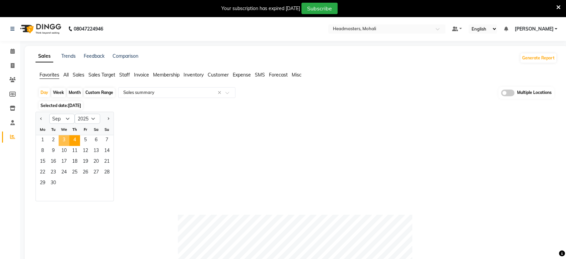
click at [62, 138] on span "3" at bounding box center [64, 140] width 11 height 11
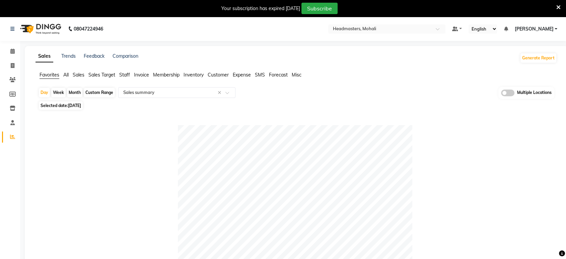
click at [367, 37] on nav "08047224946 Select Location × Headmasters, Mohali Default Panel My Panel Englis…" at bounding box center [283, 29] width 566 height 24
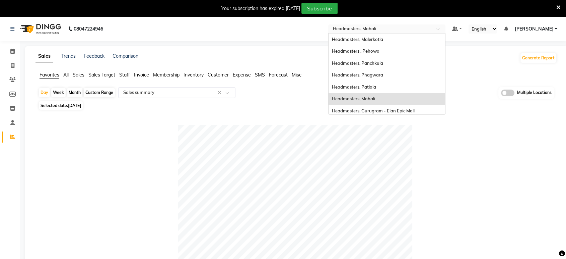
click at [367, 31] on input "text" at bounding box center [380, 29] width 97 height 7
click at [376, 88] on span "Headmasters, Patiala" at bounding box center [354, 86] width 44 height 5
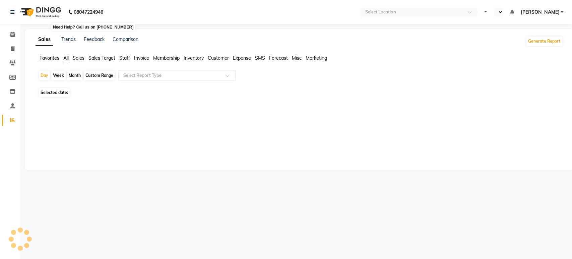
select select "en"
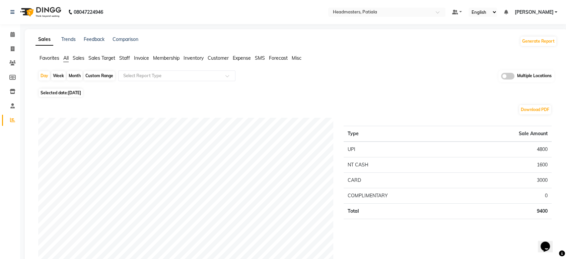
click at [47, 56] on span "Favorites" at bounding box center [50, 58] width 20 height 6
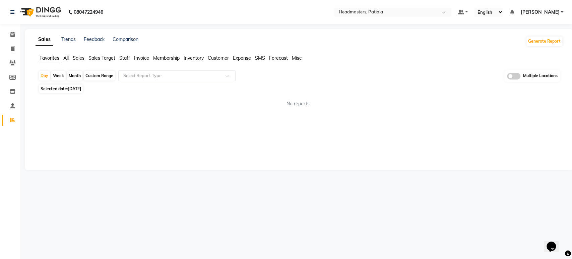
click at [140, 68] on app-reports "Favorites All Sales Sales Target Staff Invoice Membership Inventory Customer Ex…" at bounding box center [298, 84] width 535 height 58
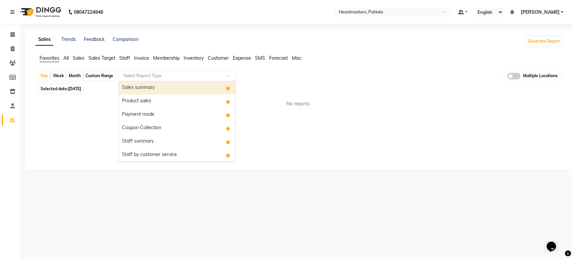
click at [134, 79] on div "Select Report Type" at bounding box center [176, 75] width 117 height 11
click at [137, 83] on div "Sales summary" at bounding box center [177, 87] width 117 height 13
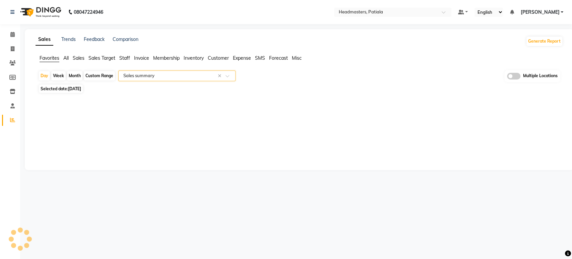
select select "full_report"
select select "csv"
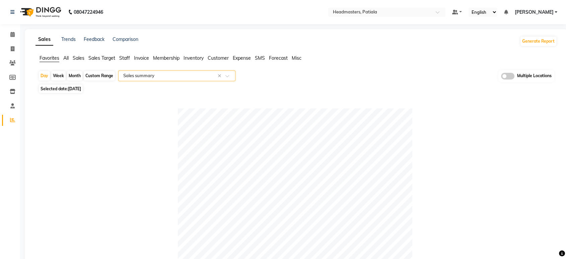
click at [81, 87] on span "[DATE]" at bounding box center [74, 88] width 13 height 5
select select "9"
select select "2025"
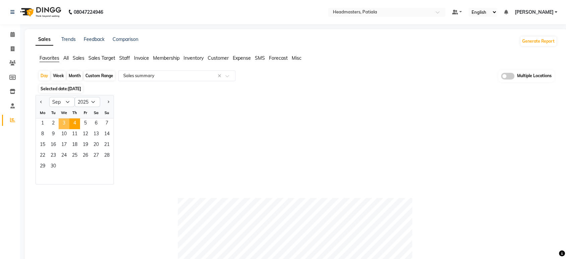
click at [59, 127] on span "3" at bounding box center [64, 123] width 11 height 11
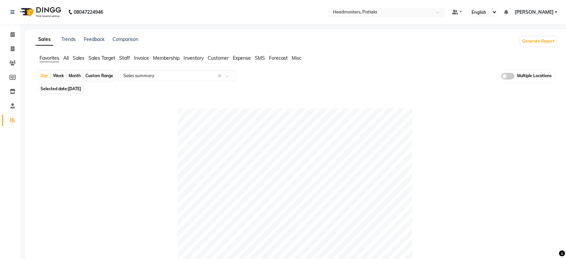
click at [365, 9] on span "Headmasters, Patiala" at bounding box center [355, 11] width 44 height 5
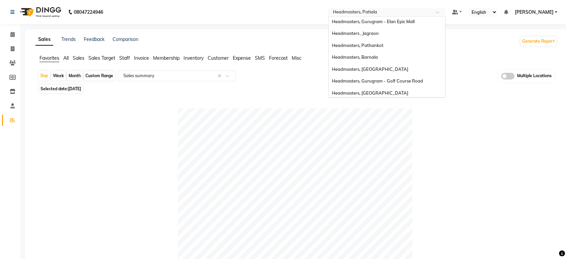
scroll to position [133, 0]
click at [381, 53] on span "Headmasters, [GEOGRAPHIC_DATA]" at bounding box center [370, 55] width 76 height 5
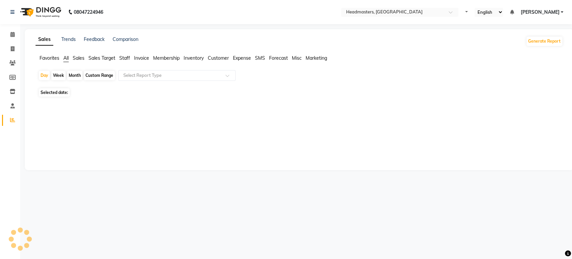
select select "en"
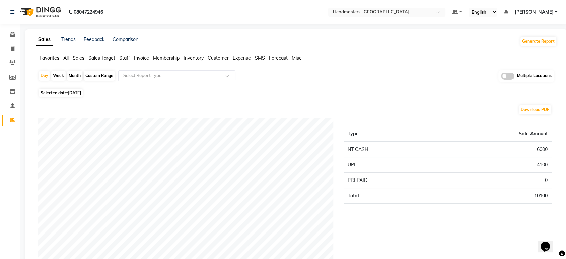
click at [54, 59] on span "Favorites" at bounding box center [50, 58] width 20 height 6
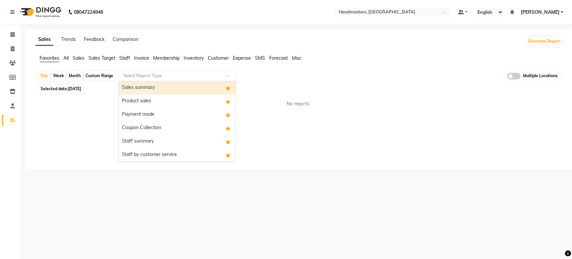
click at [136, 77] on input "text" at bounding box center [170, 75] width 96 height 7
click at [141, 86] on div "Sales summary" at bounding box center [177, 87] width 117 height 13
select select "full_report"
select select "csv"
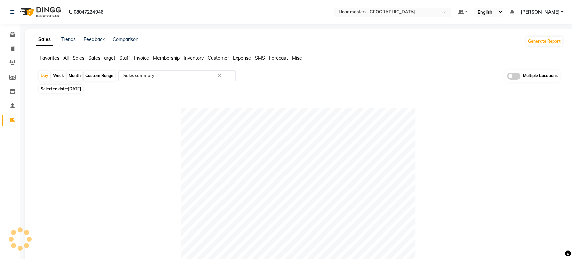
click at [72, 88] on span "[DATE]" at bounding box center [74, 88] width 13 height 5
select select "9"
select select "2025"
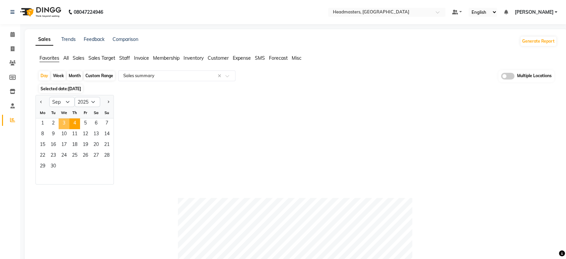
click at [61, 120] on span "3" at bounding box center [64, 123] width 11 height 11
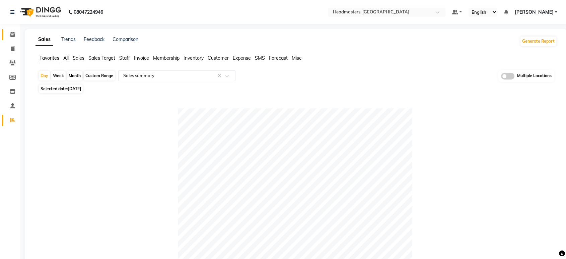
click at [16, 39] on link "Calendar" at bounding box center [10, 34] width 16 height 11
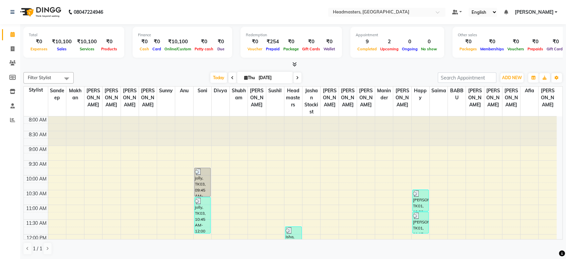
scroll to position [235, 0]
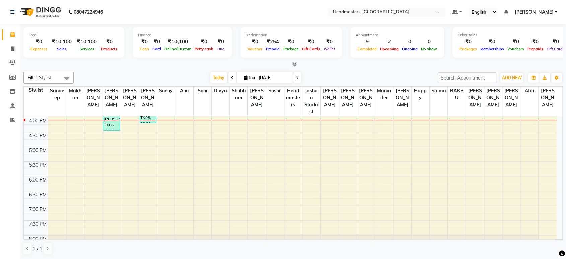
click at [169, 73] on div "[DATE] [DATE]" at bounding box center [255, 78] width 357 height 10
drag, startPoint x: 326, startPoint y: 63, endPoint x: 294, endPoint y: 62, distance: 31.2
click at [326, 62] on div at bounding box center [292, 64] width 539 height 7
click at [294, 62] on icon at bounding box center [294, 64] width 4 height 5
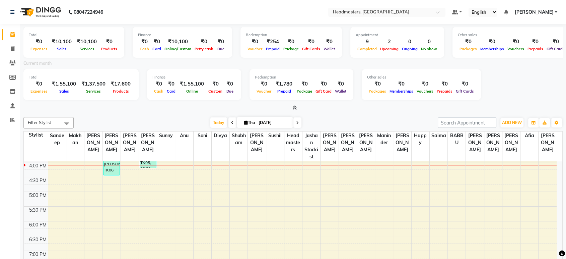
click at [291, 102] on div "Total ₹0 Expenses ₹10,100 Sales ₹10,100 Services ₹0 Products Finance ₹0 Cash ₹0…" at bounding box center [292, 67] width 539 height 87
click at [295, 106] on icon at bounding box center [294, 107] width 4 height 5
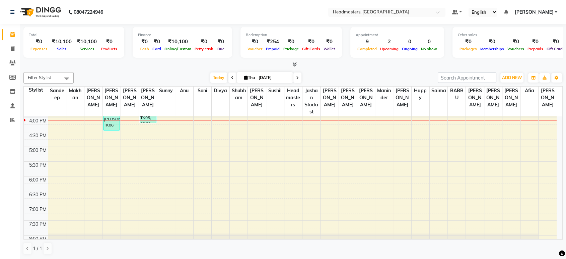
click at [258, 19] on nav "08047224946 Select Location × Headmasters, Sangrur Default Panel My Panel Engli…" at bounding box center [283, 12] width 566 height 24
click at [377, 9] on span "Headmasters, Sangrur" at bounding box center [371, 11] width 76 height 5
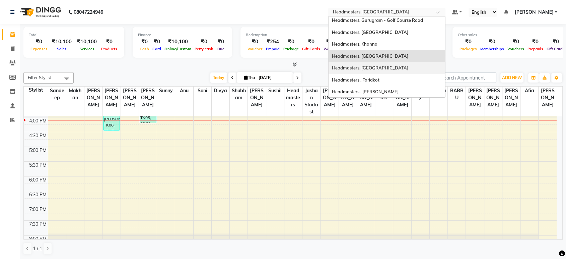
scroll to position [0, 0]
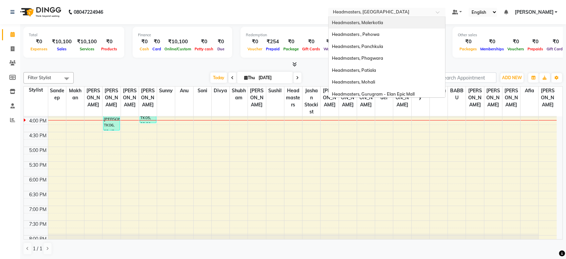
click at [389, 16] on ng-select "Select Location × Headmasters, Sangrur Headmasters, Malerkotla Headmasters , Pe…" at bounding box center [386, 12] width 117 height 9
click at [386, 27] on div "Headmasters, Malerkotla" at bounding box center [387, 23] width 117 height 12
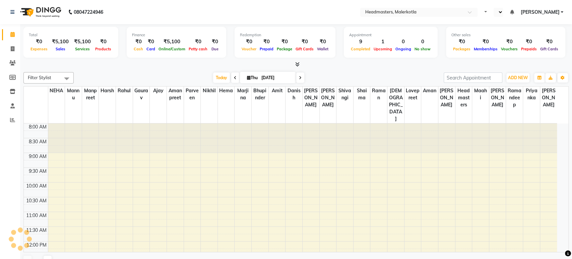
select select "en"
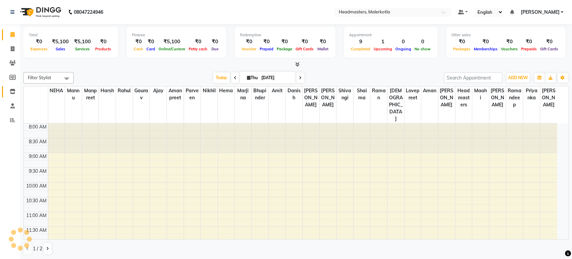
click at [12, 93] on icon at bounding box center [13, 91] width 6 height 5
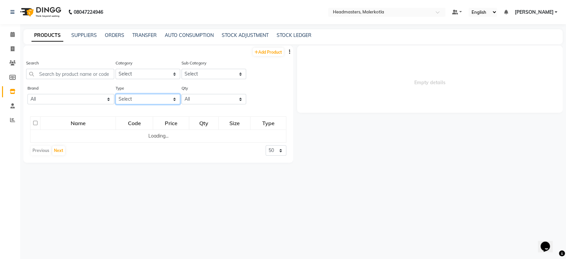
drag, startPoint x: 136, startPoint y: 95, endPoint x: 136, endPoint y: 103, distance: 8.4
click at [136, 95] on select "Select Both Retail Consumable" at bounding box center [148, 99] width 65 height 10
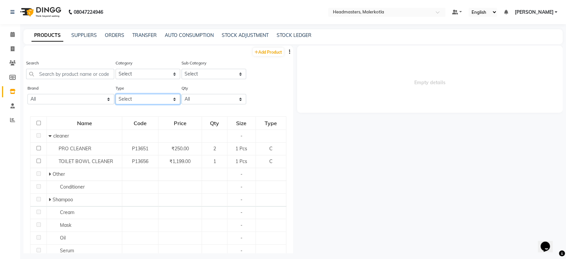
select select "R"
click at [116, 94] on select "Select Both Retail Consumable" at bounding box center [148, 99] width 65 height 10
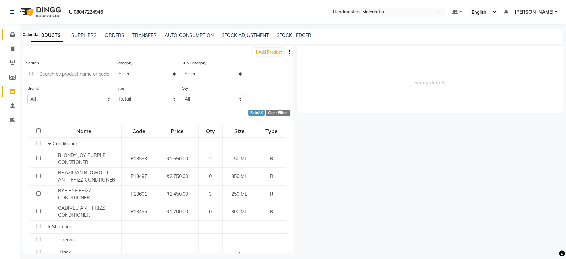
click at [10, 34] on icon at bounding box center [12, 34] width 4 height 5
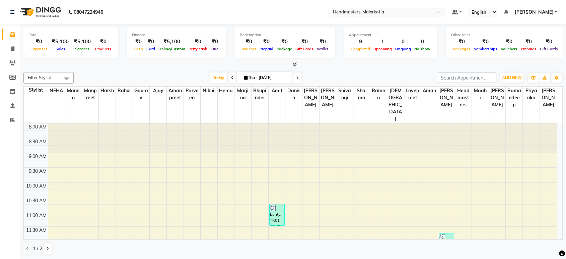
click at [189, 73] on div "[DATE] [DATE]" at bounding box center [255, 78] width 357 height 10
click at [190, 5] on nav "08047224946 Select Location × Headmasters, Malerkotla Default Panel My Panel En…" at bounding box center [283, 12] width 566 height 24
click at [9, 38] on span at bounding box center [13, 35] width 12 height 8
click at [186, 66] on div at bounding box center [292, 64] width 539 height 7
click at [188, 9] on nav "08047224946 Select Location × Headmasters, Malerkotla Default Panel My Panel En…" at bounding box center [283, 12] width 566 height 24
